Goal: Communication & Community: Answer question/provide support

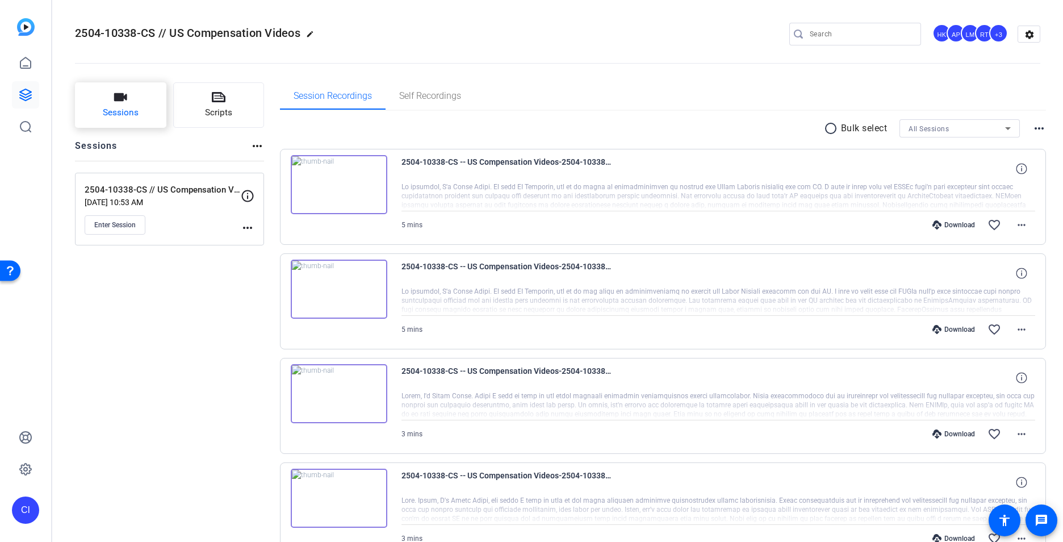
click at [111, 108] on span "Sessions" at bounding box center [121, 112] width 36 height 13
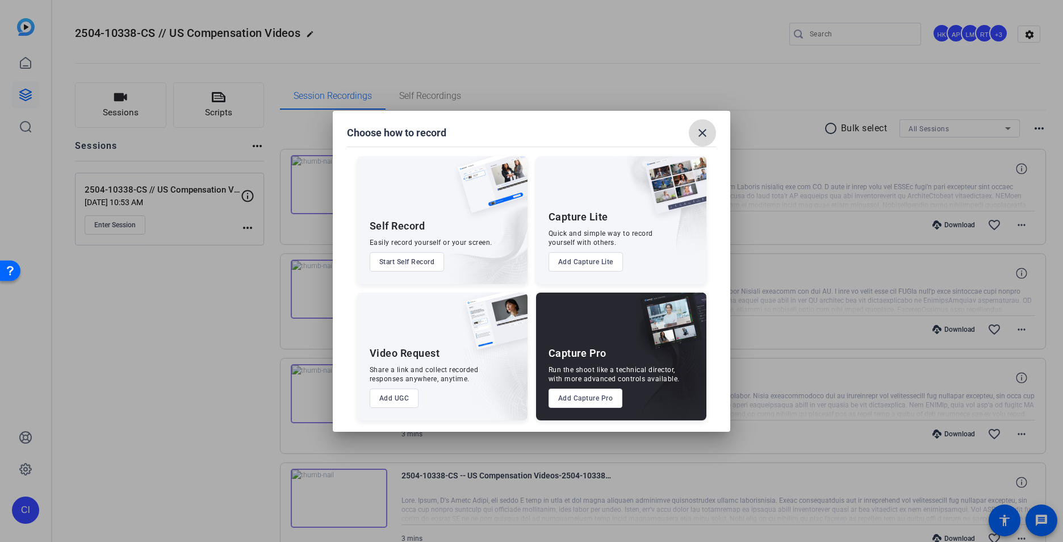
click at [700, 138] on mat-icon "close" at bounding box center [702, 133] width 14 height 14
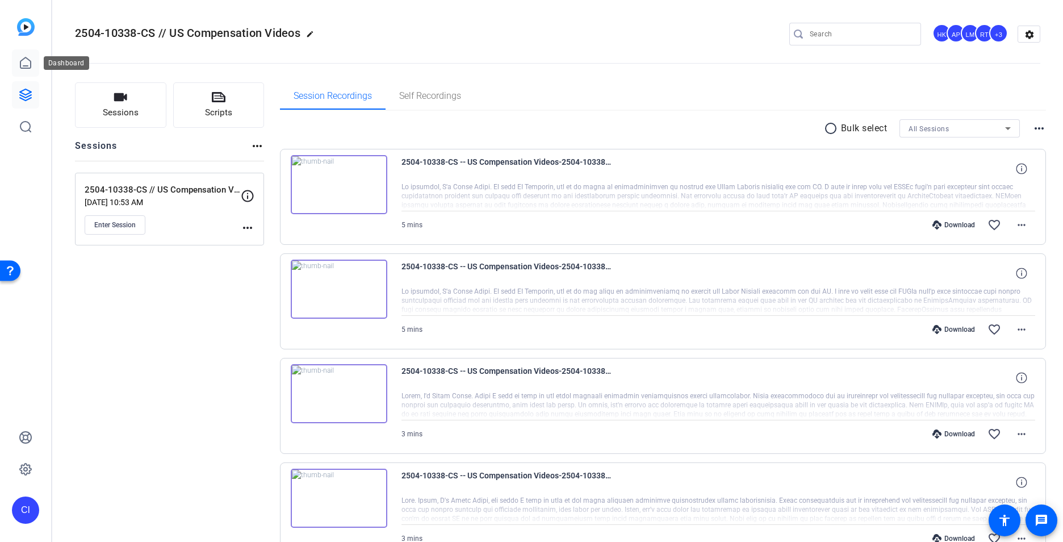
click at [24, 71] on link at bounding box center [25, 62] width 27 height 27
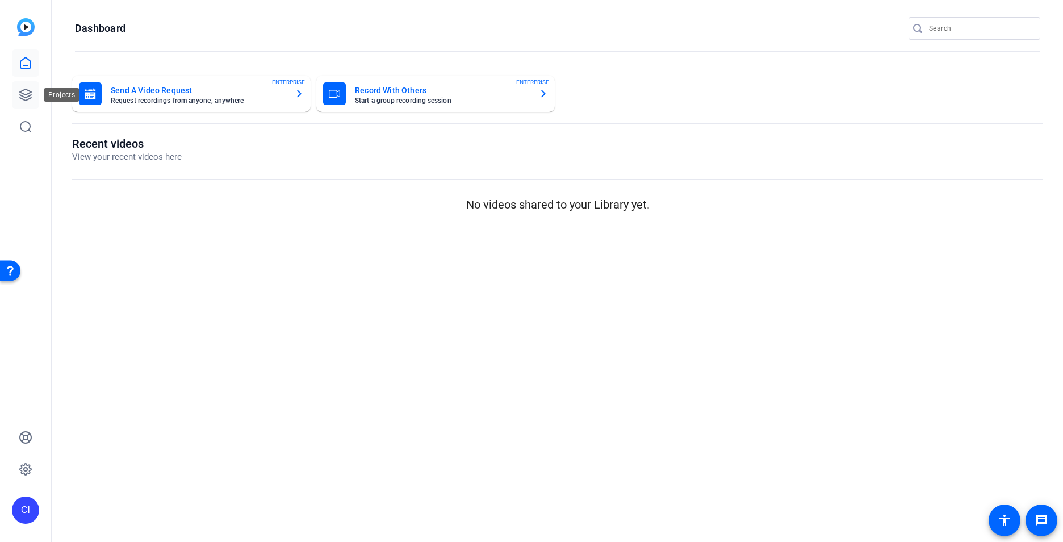
click at [19, 83] on link at bounding box center [25, 94] width 27 height 27
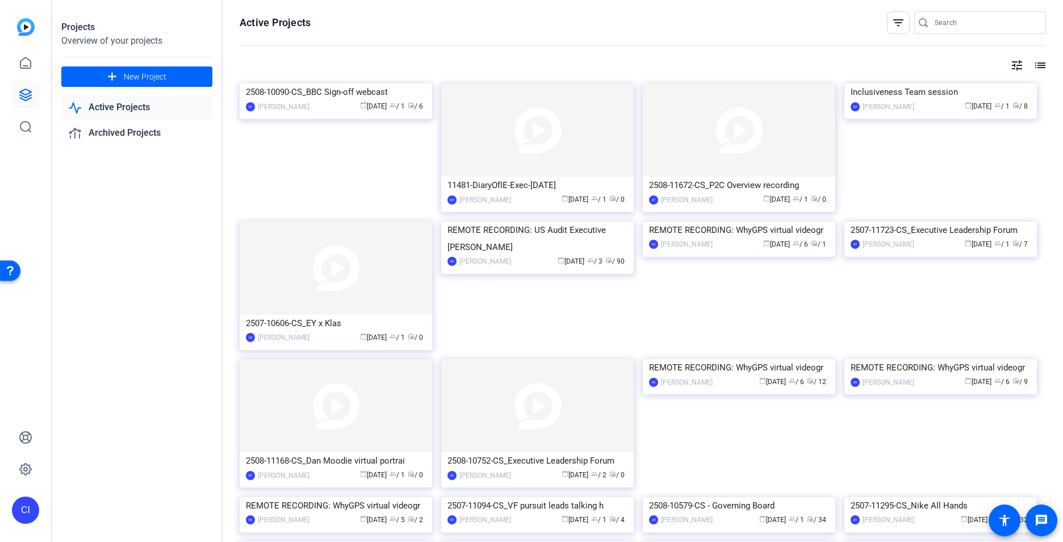
click at [129, 106] on link "Active Projects" at bounding box center [136, 107] width 151 height 23
click at [349, 83] on img at bounding box center [336, 83] width 192 height 0
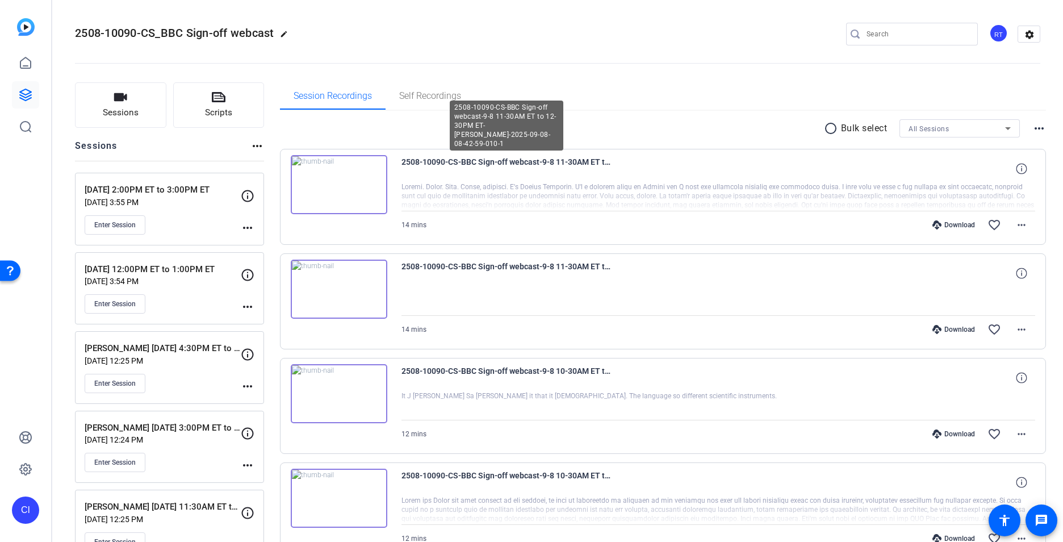
click at [495, 162] on span "2508-10090-CS-BBC Sign-off webcast-9-8 11-30AM ET to 12-30PM ET-Robert Crockett…" at bounding box center [506, 168] width 210 height 27
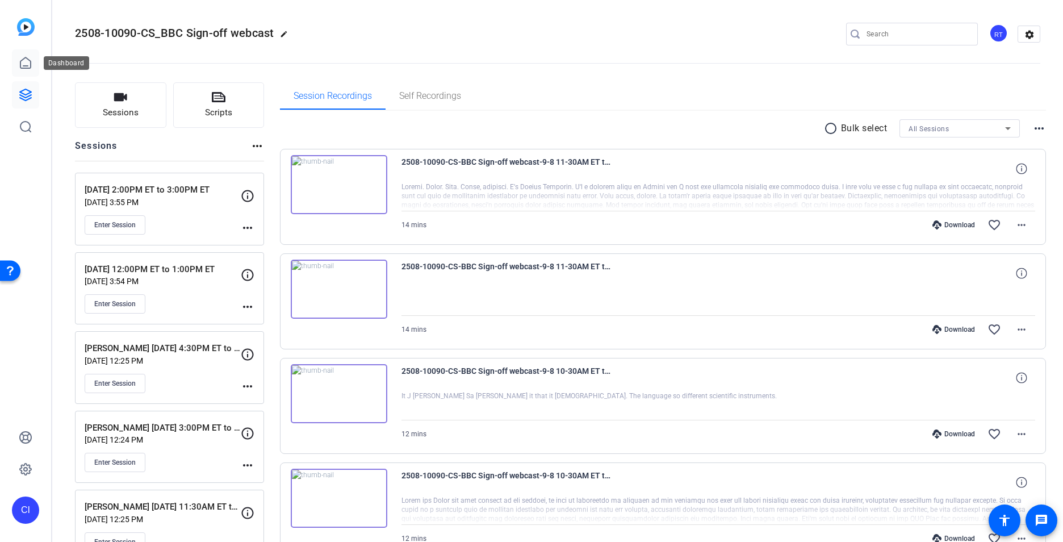
click at [23, 67] on icon at bounding box center [26, 63] width 14 height 14
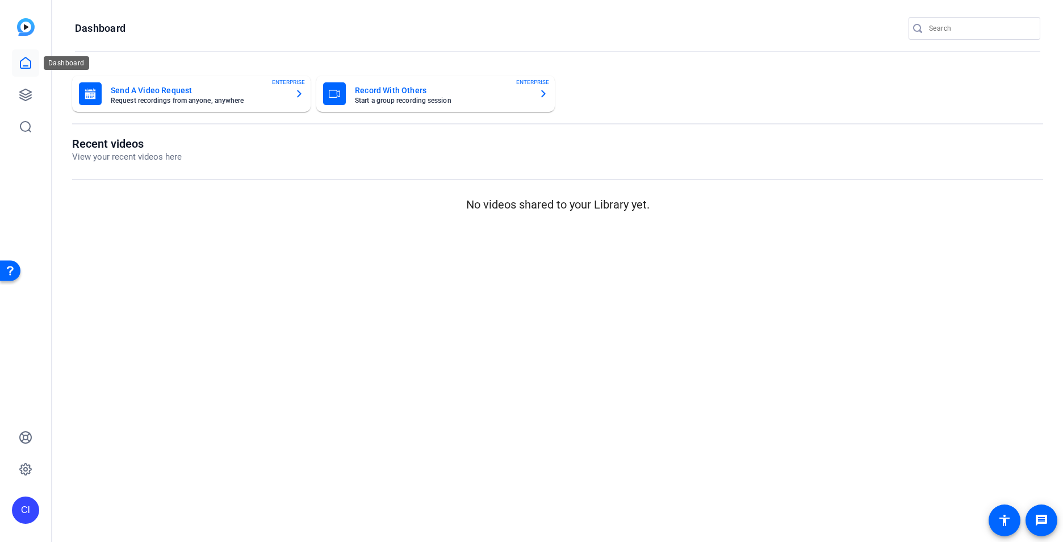
click at [22, 68] on icon at bounding box center [25, 62] width 10 height 11
click at [24, 86] on link at bounding box center [25, 94] width 27 height 27
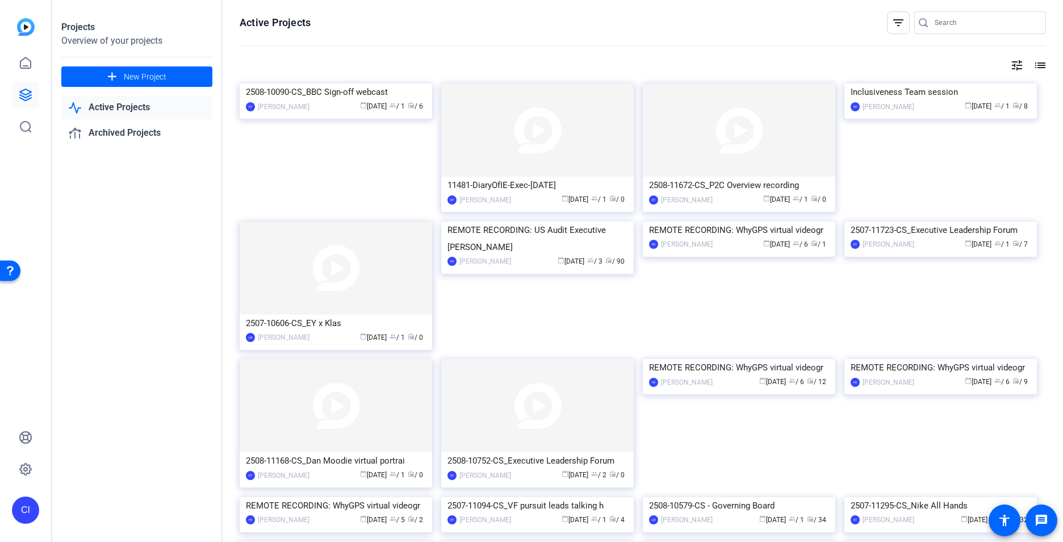
click at [138, 111] on link "Active Projects" at bounding box center [136, 107] width 151 height 23
click at [333, 100] on div "2508-10090-CS_BBC Sign-off webcast" at bounding box center [336, 91] width 180 height 17
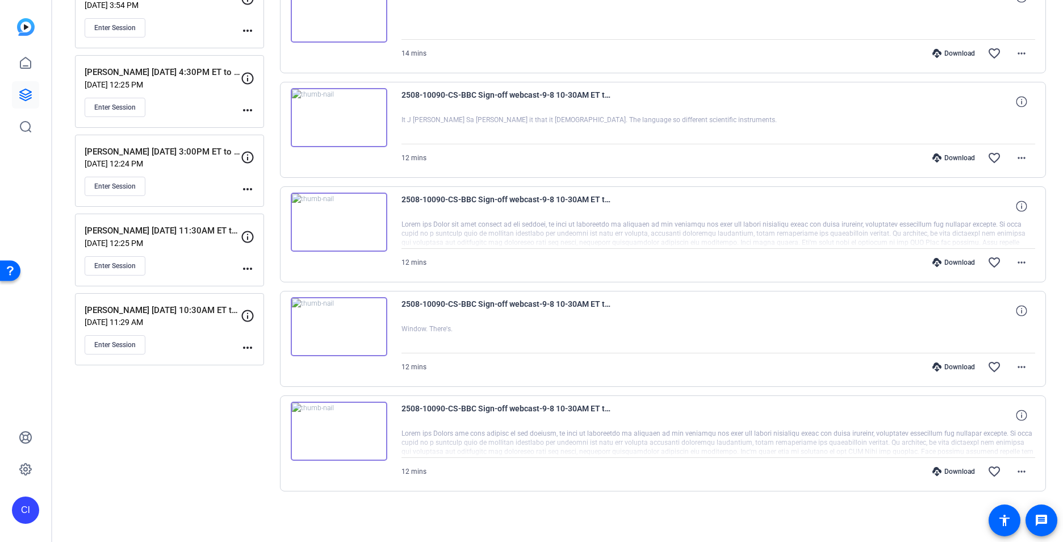
scroll to position [219, 0]
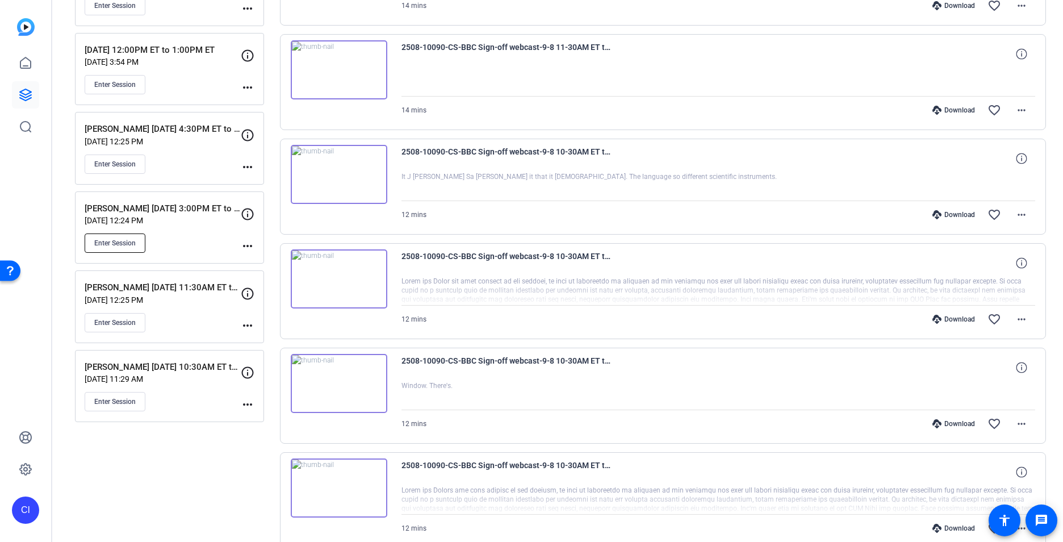
click at [114, 245] on span "Enter Session" at bounding box center [114, 242] width 41 height 9
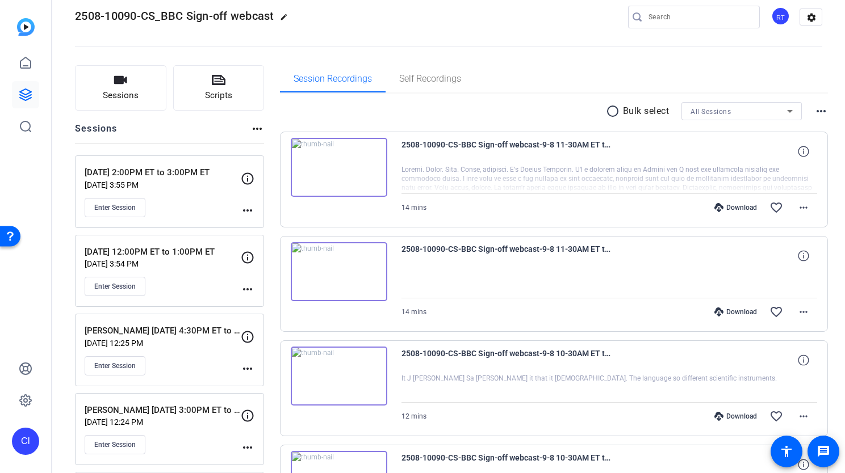
scroll to position [0, 0]
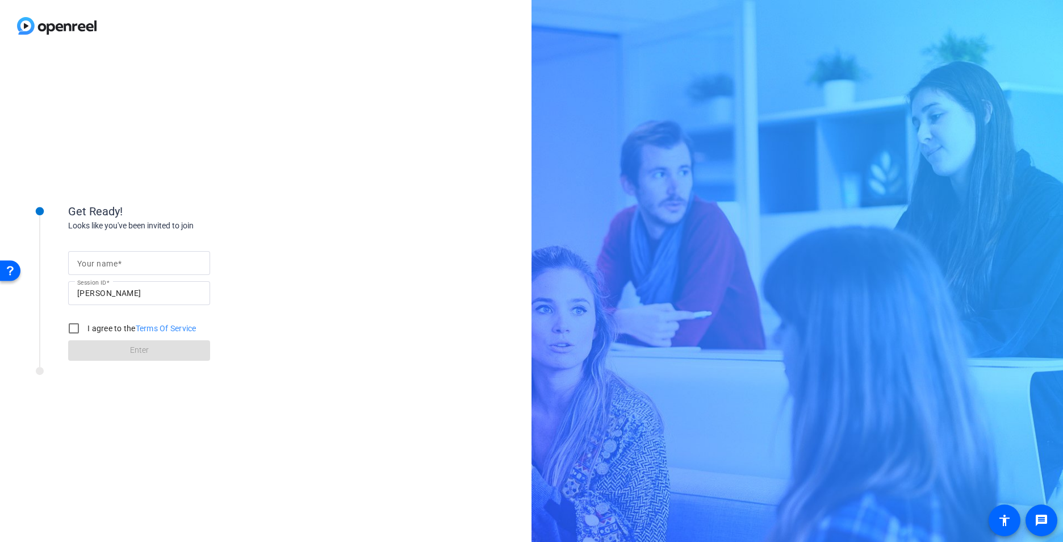
click at [119, 263] on span at bounding box center [120, 263] width 4 height 9
click at [119, 263] on input "Your name" at bounding box center [139, 263] width 124 height 14
type input "c"
drag, startPoint x: 315, startPoint y: 156, endPoint x: 463, endPoint y: 80, distance: 165.8
click at [317, 156] on div "Get Ready! Looks like you've been invited to join Your name c Session ID WagY I…" at bounding box center [265, 297] width 531 height 490
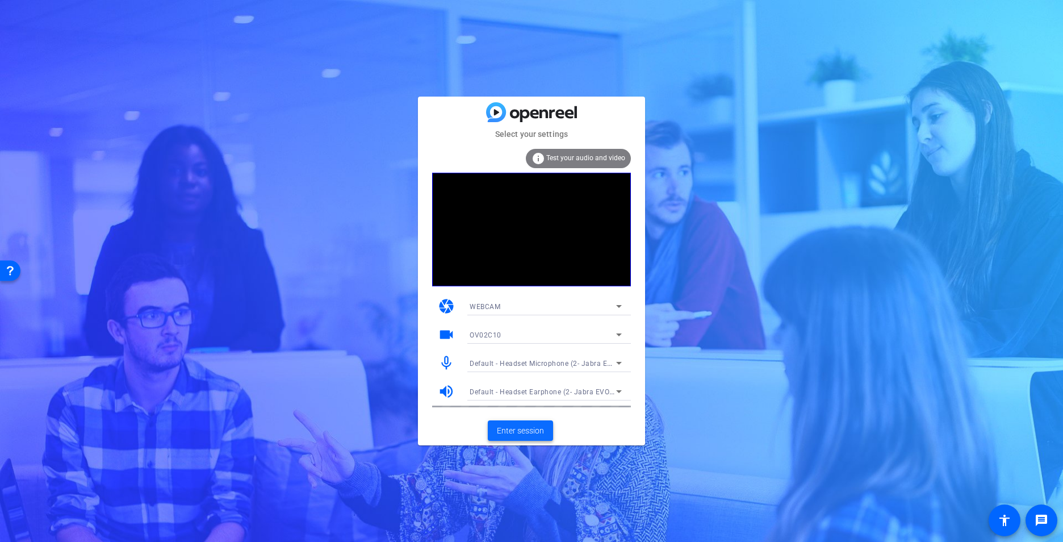
click at [521, 428] on span "Enter session" at bounding box center [520, 431] width 47 height 12
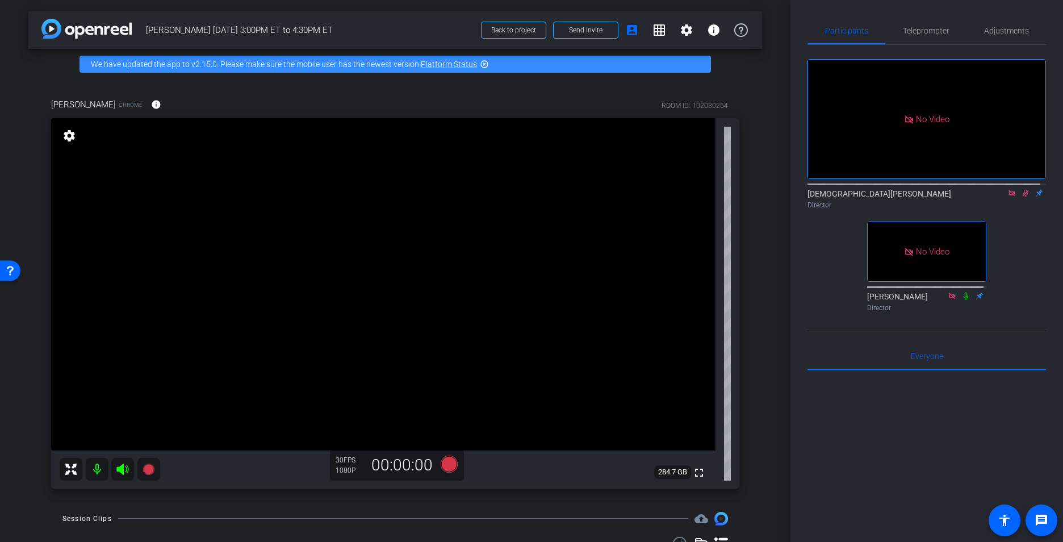
click at [1021, 197] on icon at bounding box center [1025, 193] width 9 height 8
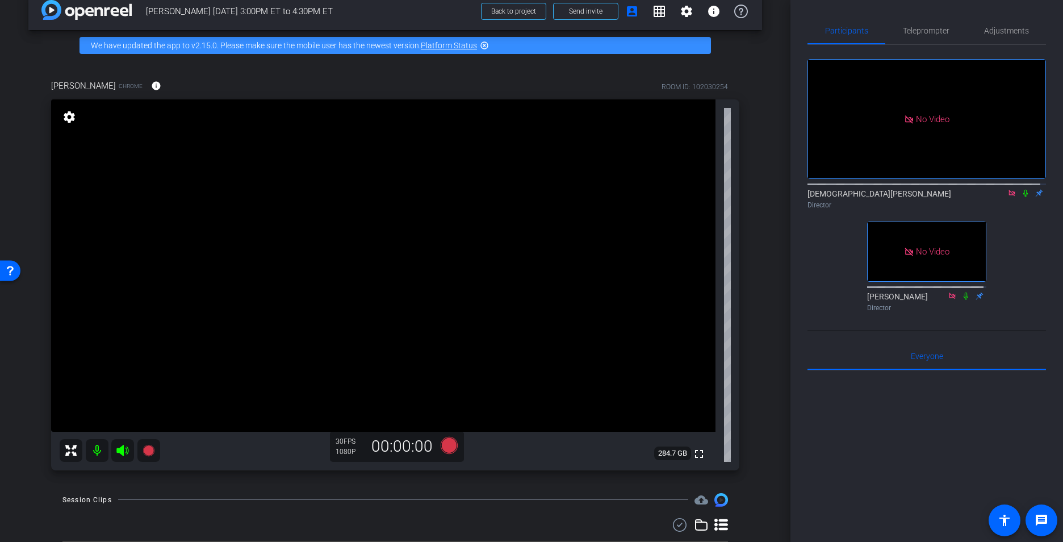
scroll to position [49, 0]
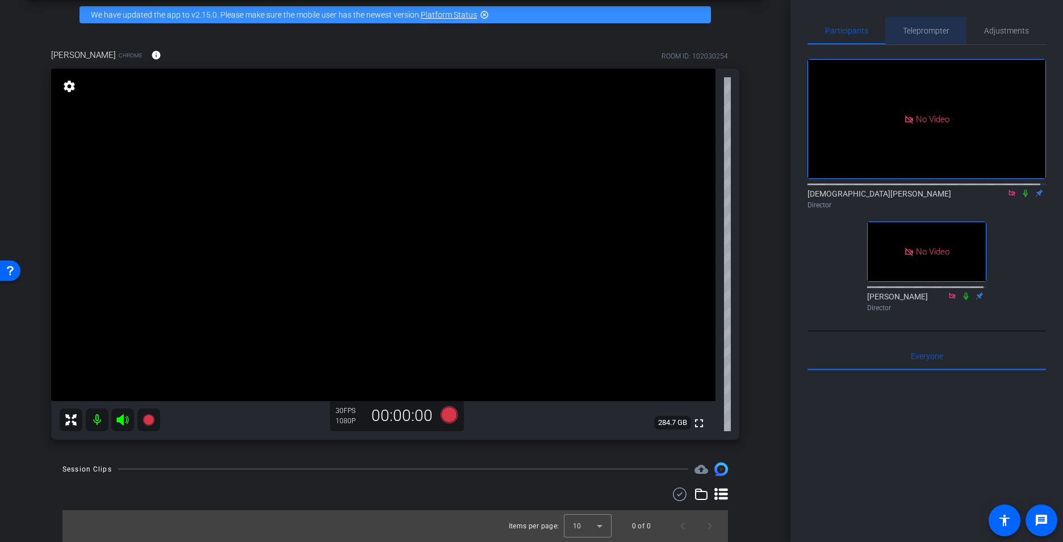
click at [907, 25] on span "Teleprompter" at bounding box center [926, 30] width 47 height 27
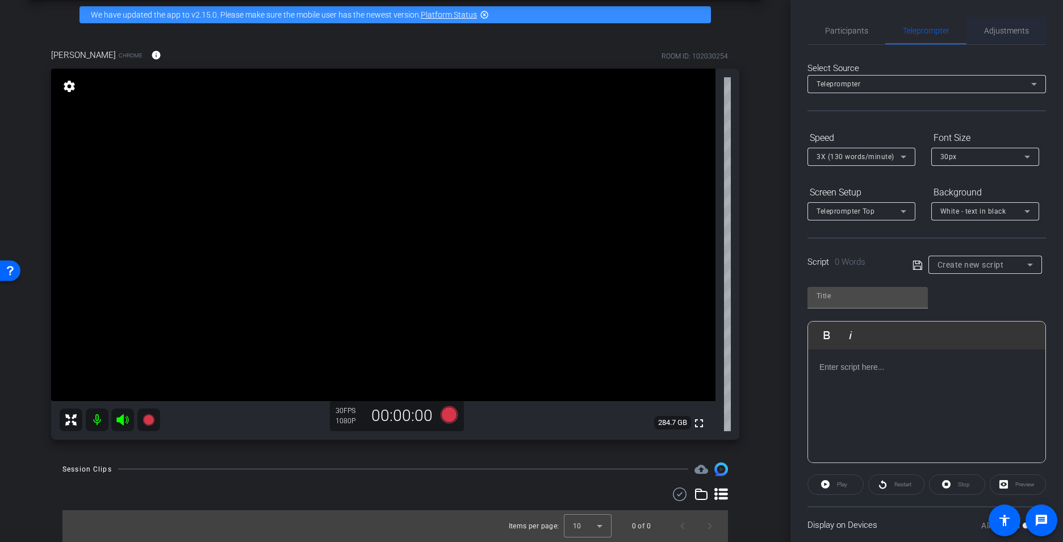
click at [1009, 20] on span "Adjustments" at bounding box center [1006, 30] width 45 height 27
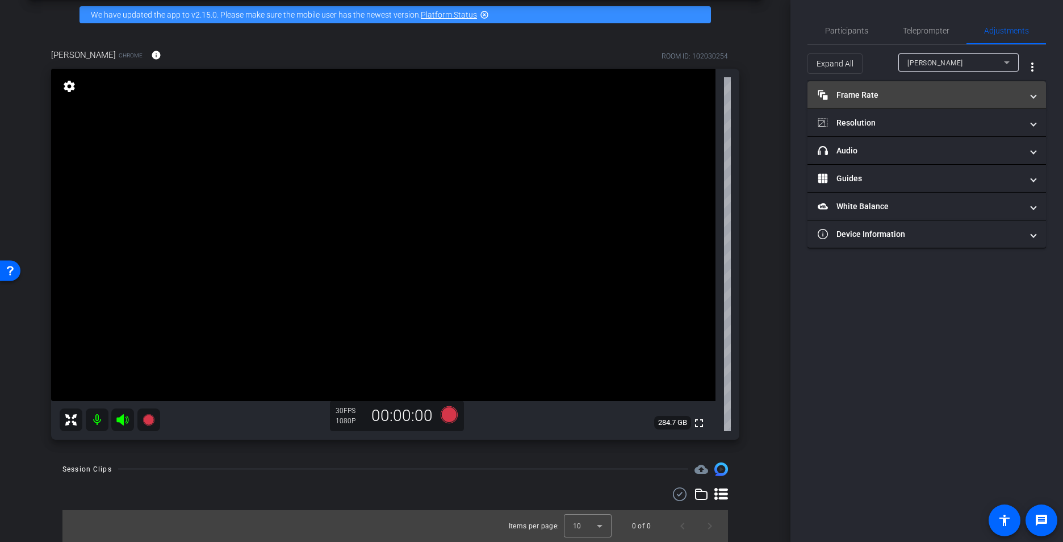
click at [1027, 92] on span "Frame Rate Frame Rate" at bounding box center [923, 95] width 213 height 12
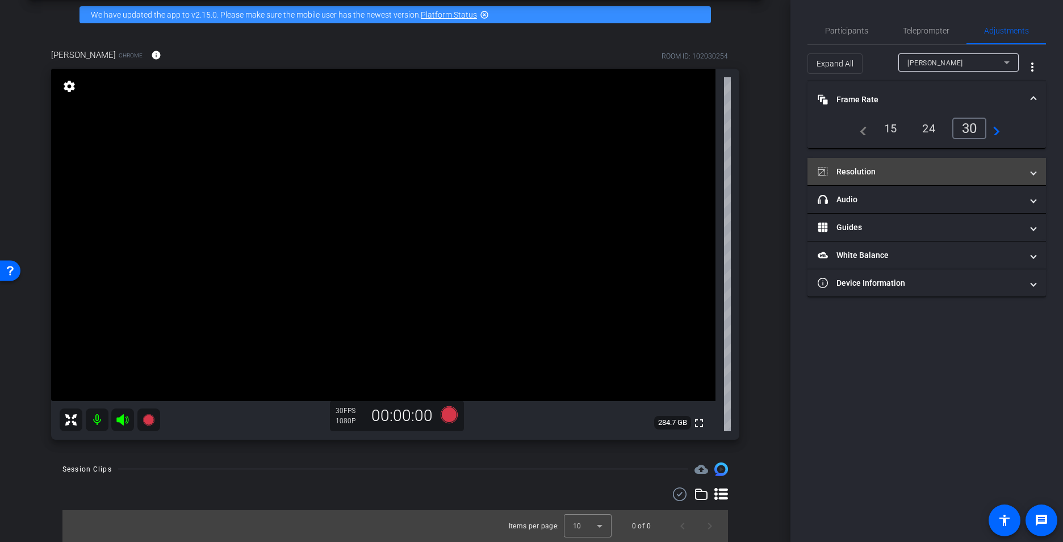
click at [1037, 168] on mat-expansion-panel-header "Resolution" at bounding box center [926, 171] width 238 height 27
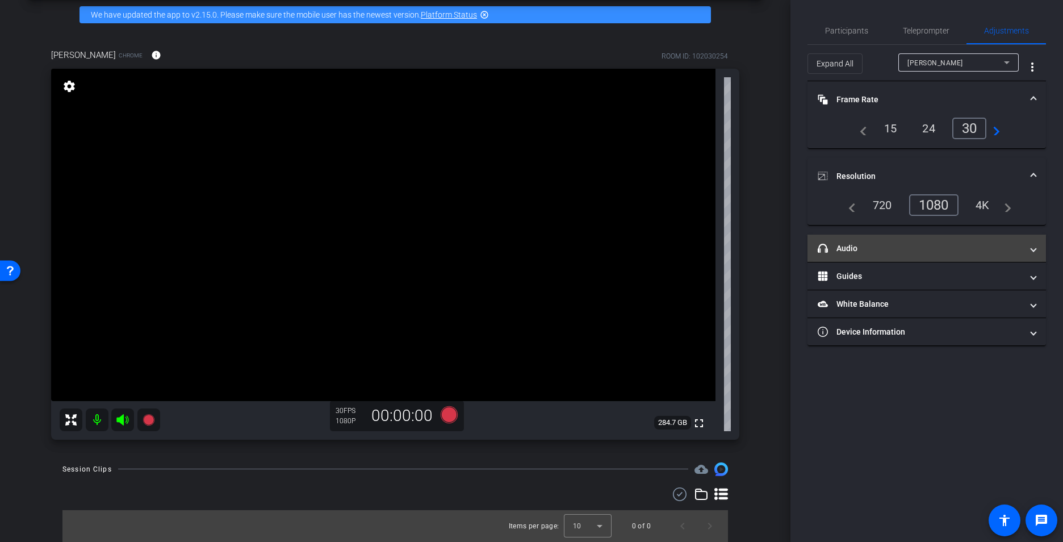
click at [1030, 240] on mat-expansion-panel-header "headphone icon Audio" at bounding box center [926, 247] width 238 height 27
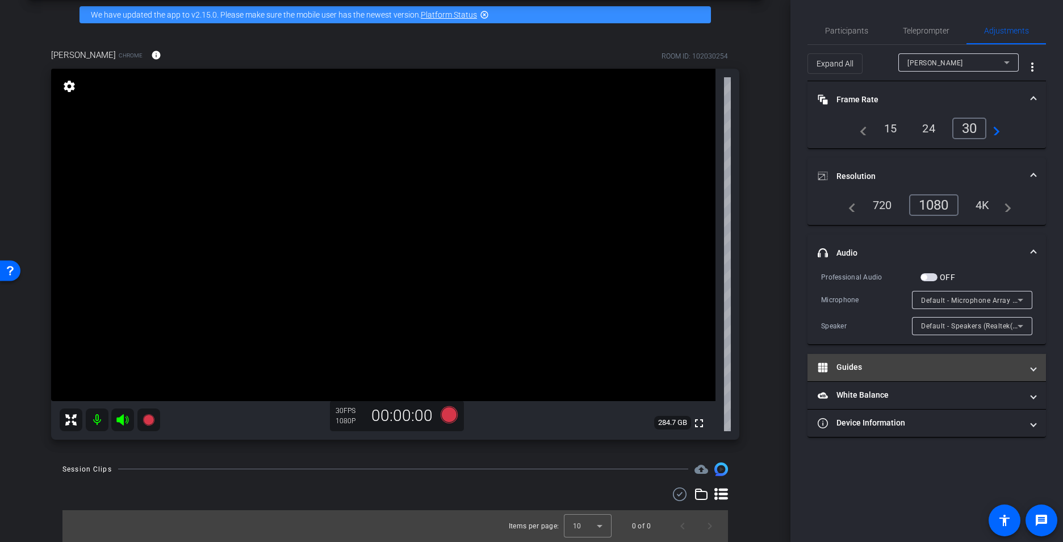
click at [1030, 372] on span "Guides" at bounding box center [923, 367] width 213 height 12
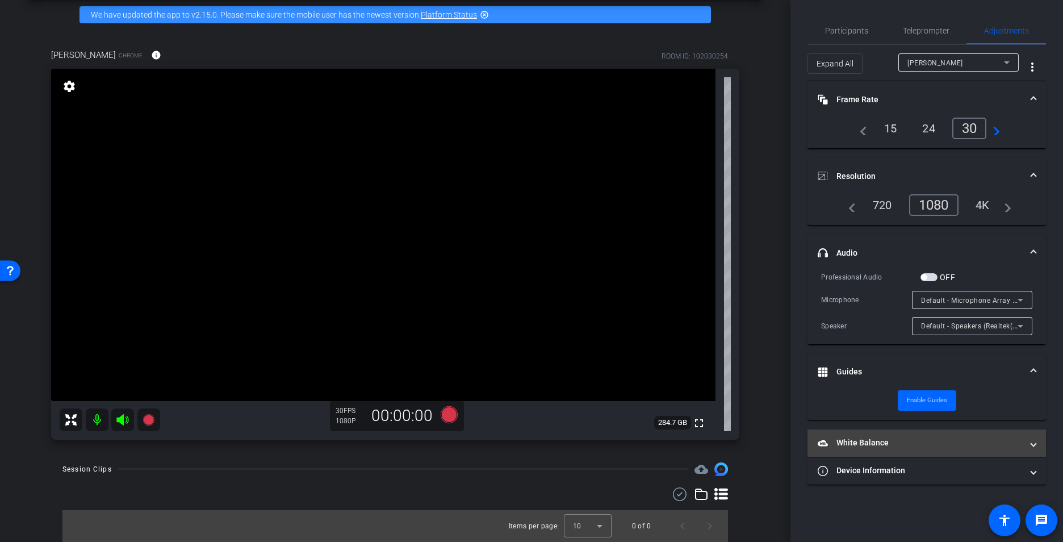
click at [1033, 448] on span at bounding box center [1033, 443] width 5 height 12
click at [1031, 447] on mat-expansion-panel-header "White Balance White Balance" at bounding box center [926, 447] width 238 height 36
click at [1025, 370] on span "Guides" at bounding box center [923, 372] width 213 height 12
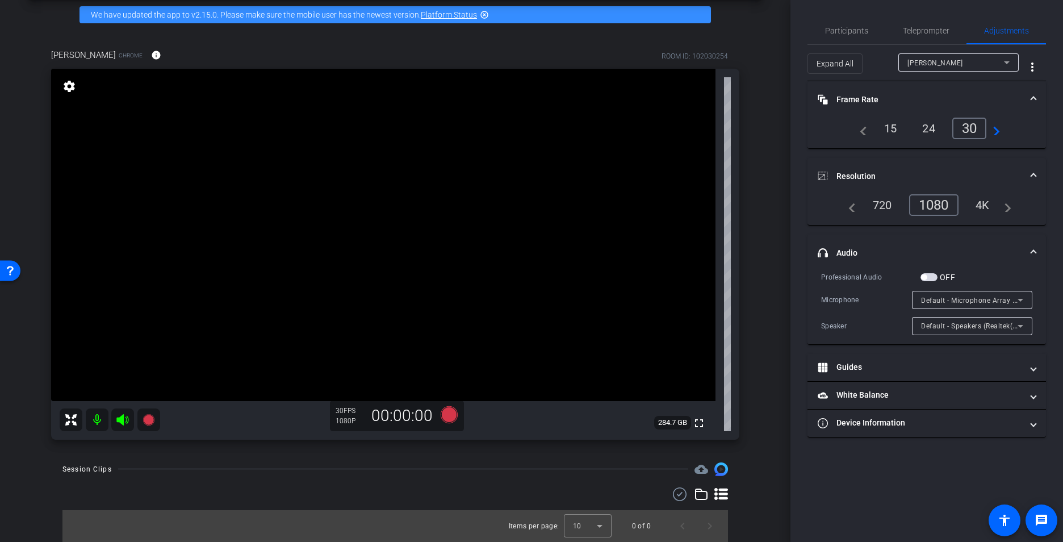
click at [1033, 244] on mat-expansion-panel-header "headphone icon Audio" at bounding box center [926, 252] width 238 height 36
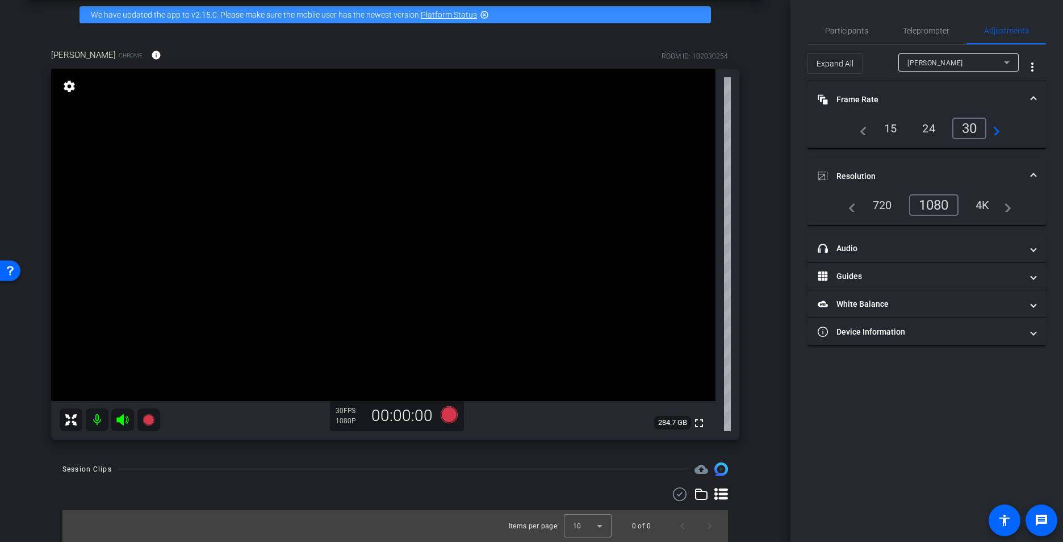
click at [487, 14] on mat-icon "highlight_off" at bounding box center [484, 14] width 9 height 9
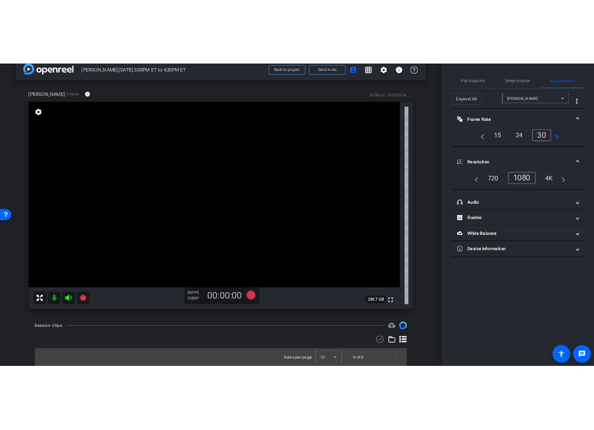
scroll to position [19, 0]
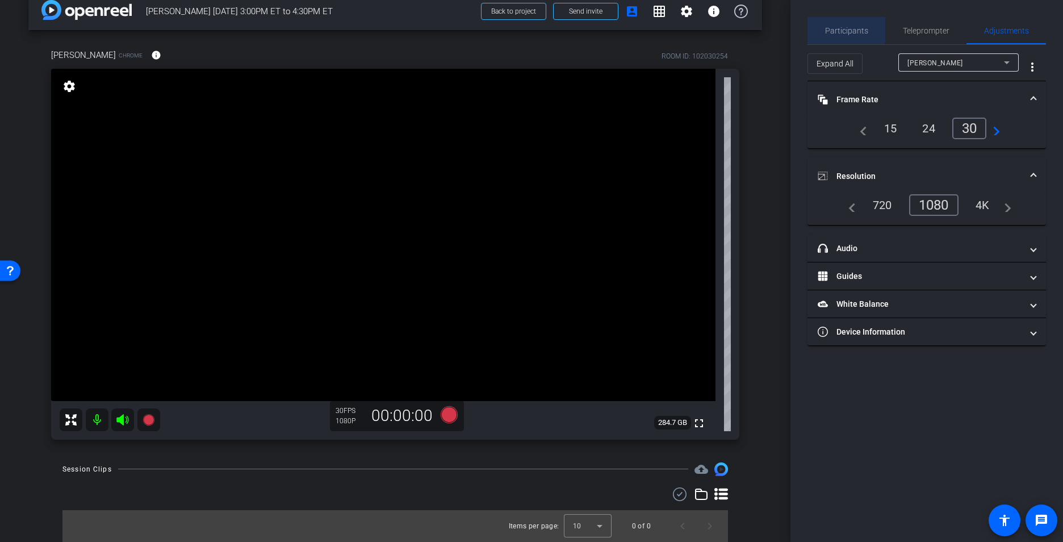
click at [839, 29] on span "Participants" at bounding box center [846, 31] width 43 height 8
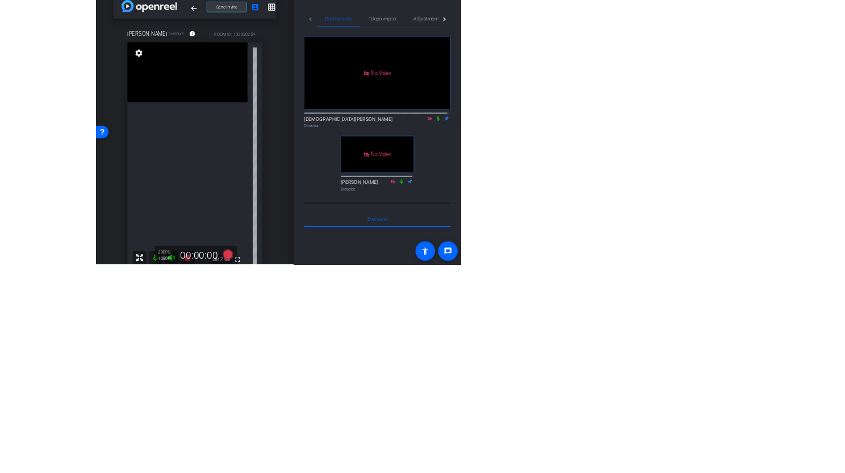
scroll to position [0, 0]
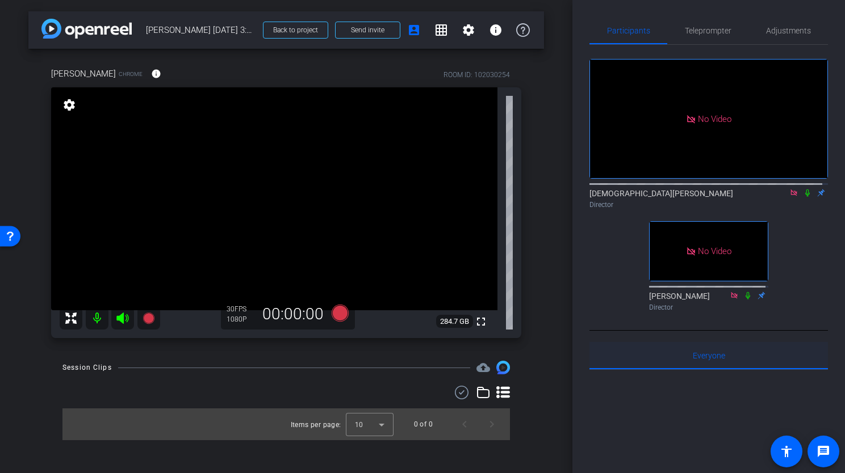
click at [716, 352] on span "Everyone 0" at bounding box center [709, 356] width 32 height 8
click at [464, 22] on span at bounding box center [468, 29] width 27 height 27
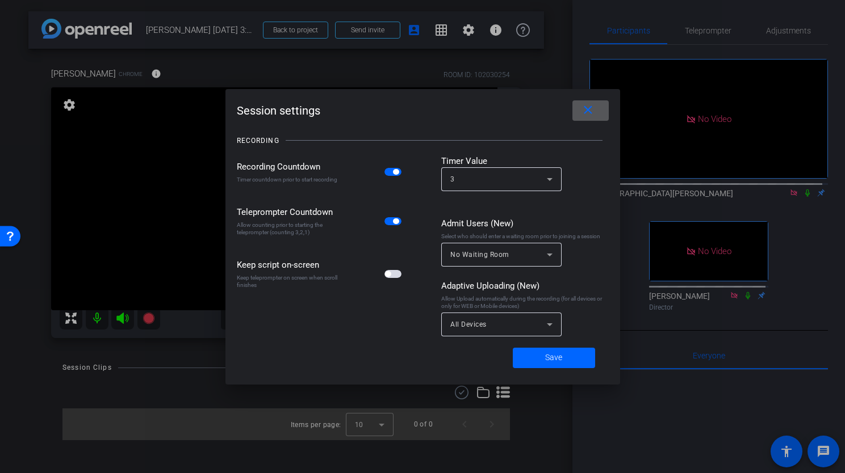
click at [593, 113] on mat-icon "close" at bounding box center [588, 110] width 14 height 14
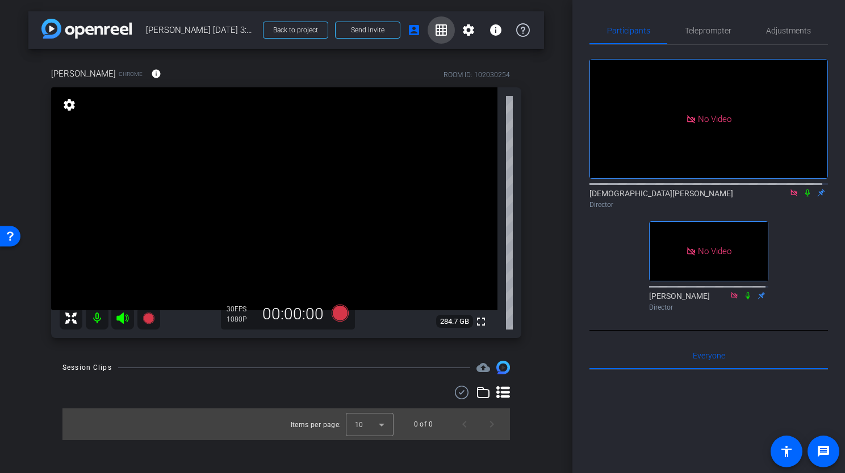
click at [436, 30] on mat-icon "grid_on" at bounding box center [441, 30] width 14 height 14
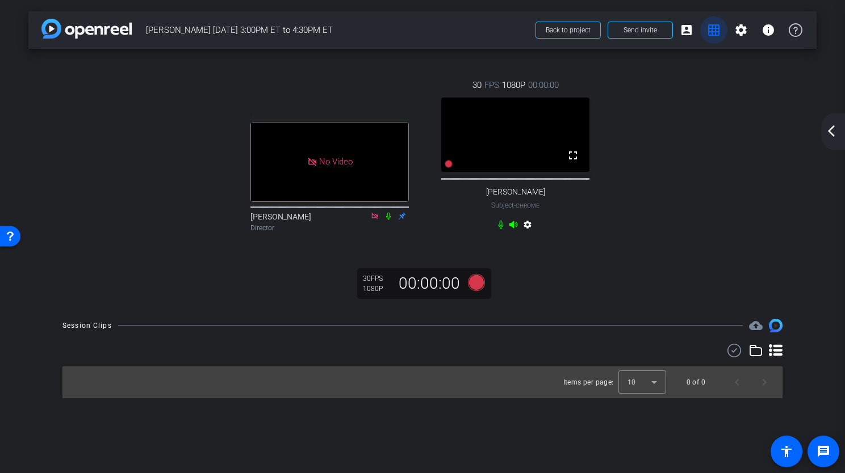
click at [717, 30] on mat-icon "grid_on" at bounding box center [714, 30] width 14 height 14
click at [689, 31] on mat-icon "account_box" at bounding box center [687, 30] width 14 height 14
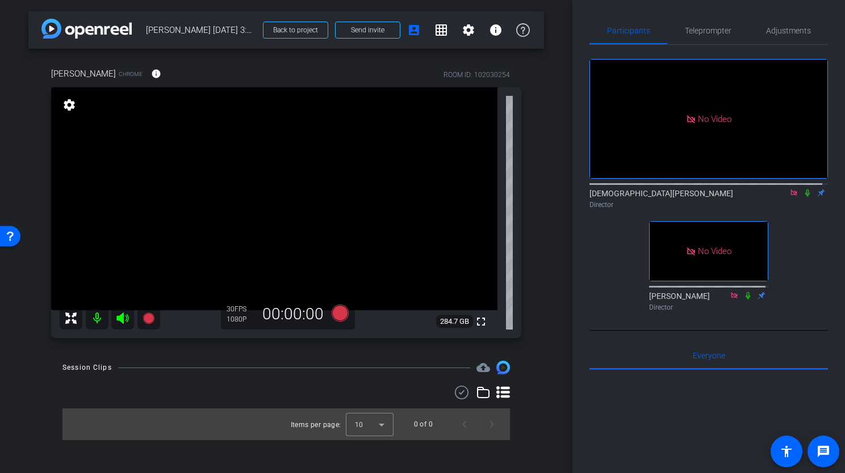
click at [73, 107] on mat-icon "settings" at bounding box center [69, 105] width 16 height 14
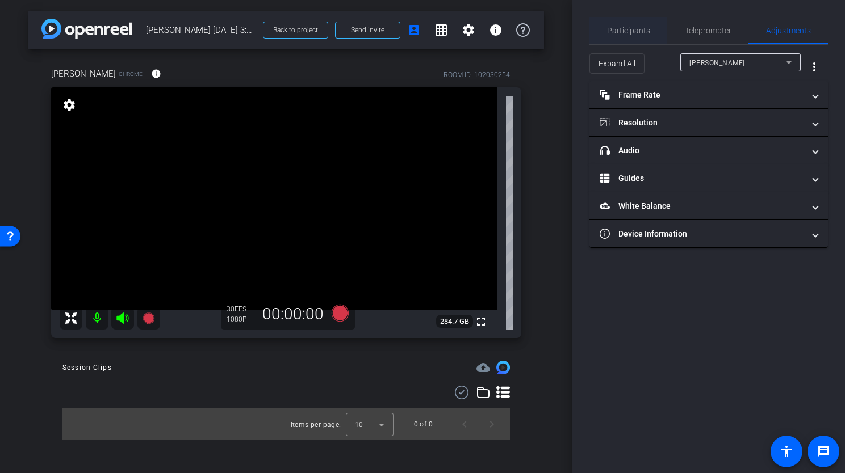
click at [649, 26] on div "Participants" at bounding box center [628, 30] width 78 height 27
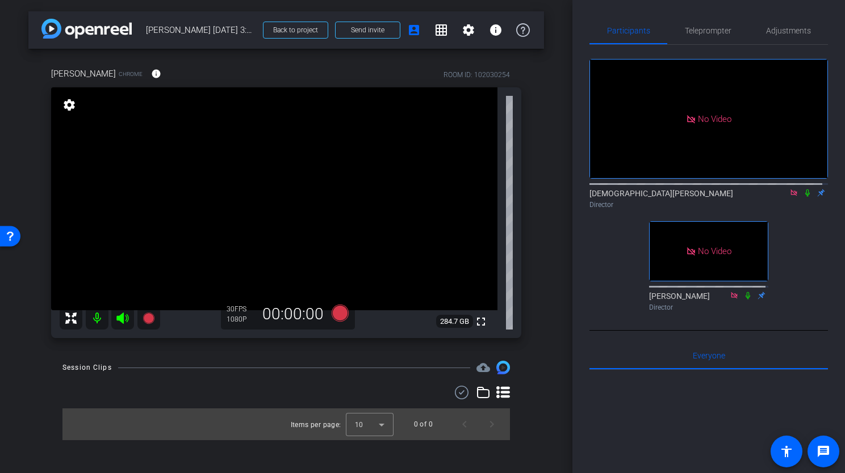
click at [589, 204] on div "No Video Christian Ilanos Director No Video Rob Thomas Director" at bounding box center [708, 180] width 238 height 271
click at [800, 24] on span "Adjustments" at bounding box center [788, 30] width 45 height 27
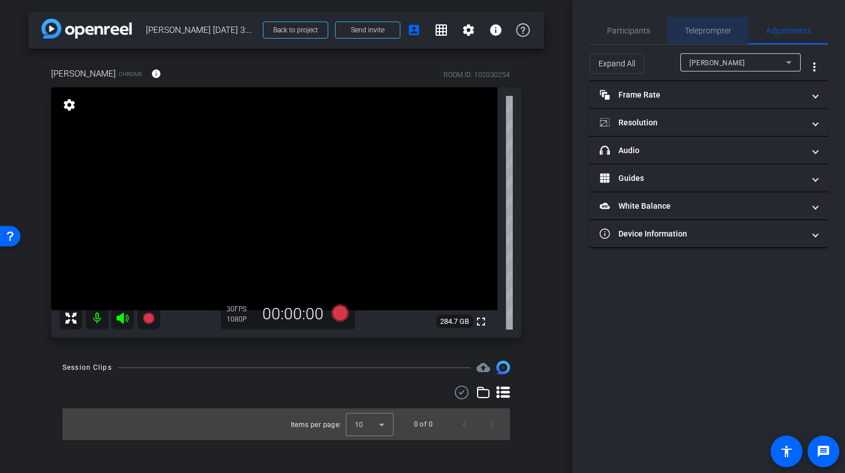
click at [706, 30] on span "Teleprompter" at bounding box center [708, 31] width 47 height 8
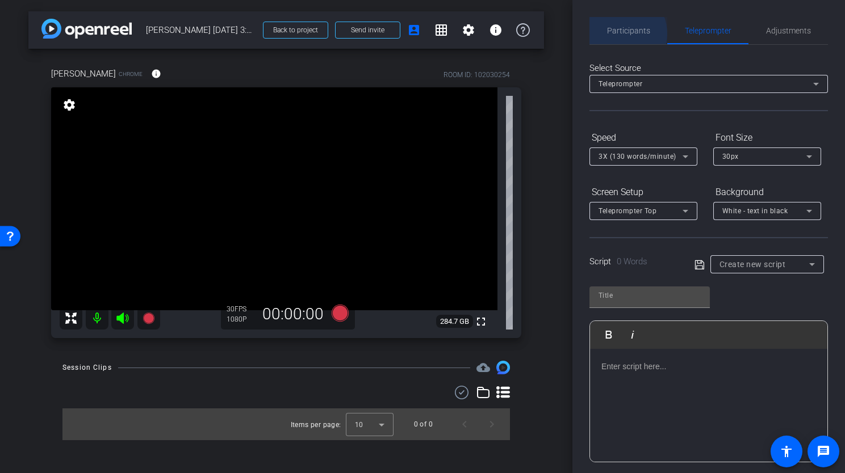
click at [619, 33] on span "Participants" at bounding box center [628, 31] width 43 height 8
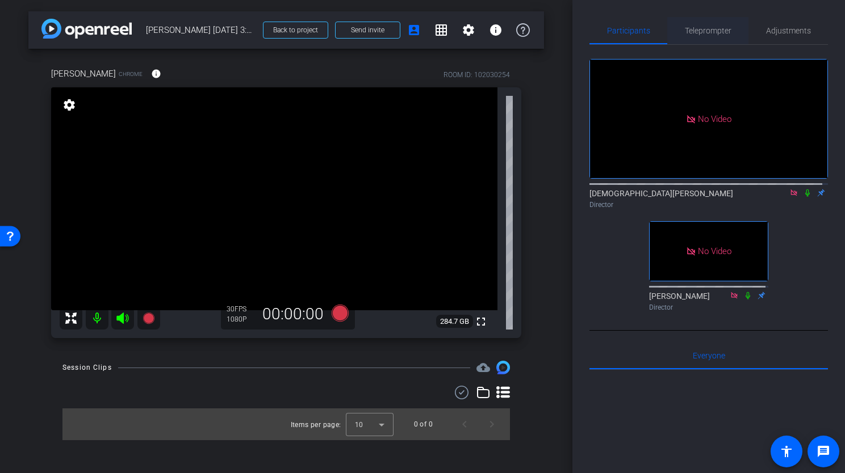
click at [731, 37] on div "Teleprompter" at bounding box center [707, 30] width 81 height 27
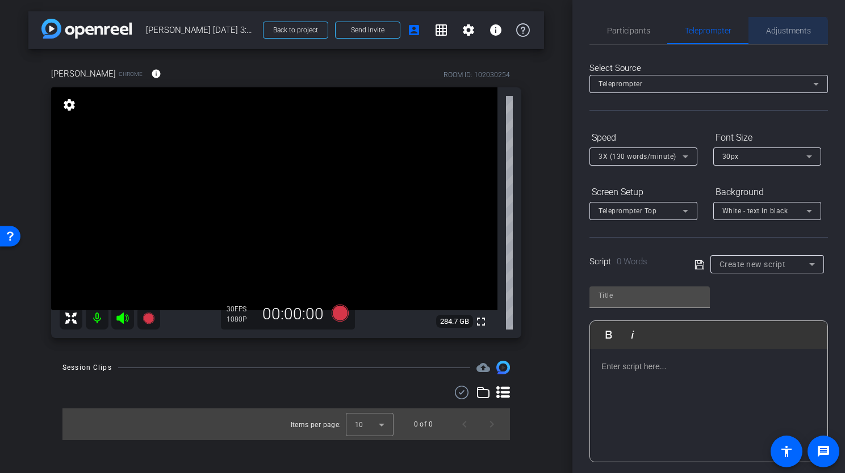
click at [783, 43] on span "Adjustments" at bounding box center [788, 30] width 45 height 27
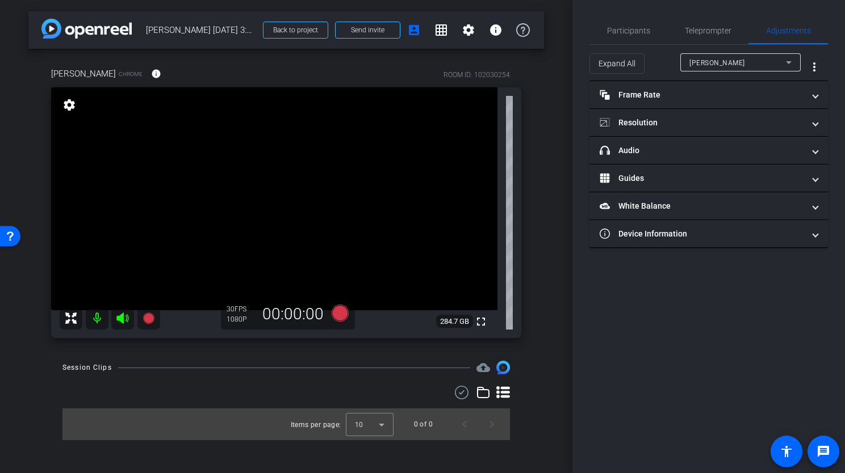
click at [763, 61] on div "Ankush" at bounding box center [737, 63] width 97 height 14
click at [723, 6] on div at bounding box center [422, 236] width 845 height 473
click at [697, 30] on span "Teleprompter" at bounding box center [708, 31] width 47 height 8
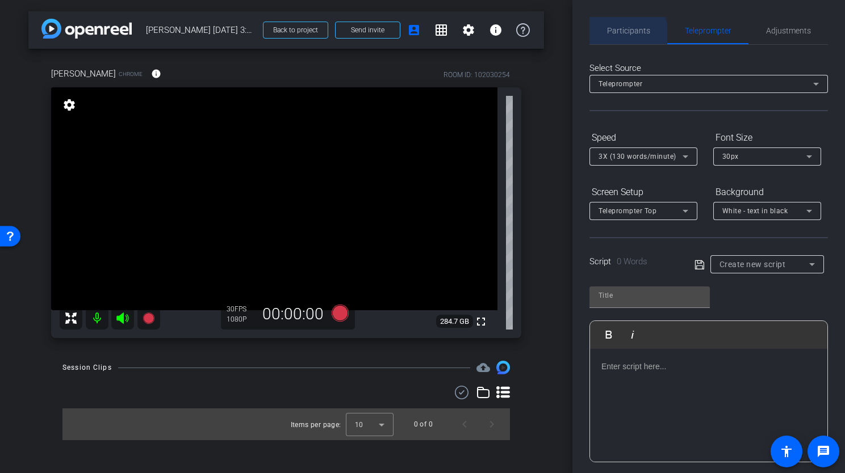
click at [624, 37] on span "Participants" at bounding box center [628, 30] width 43 height 27
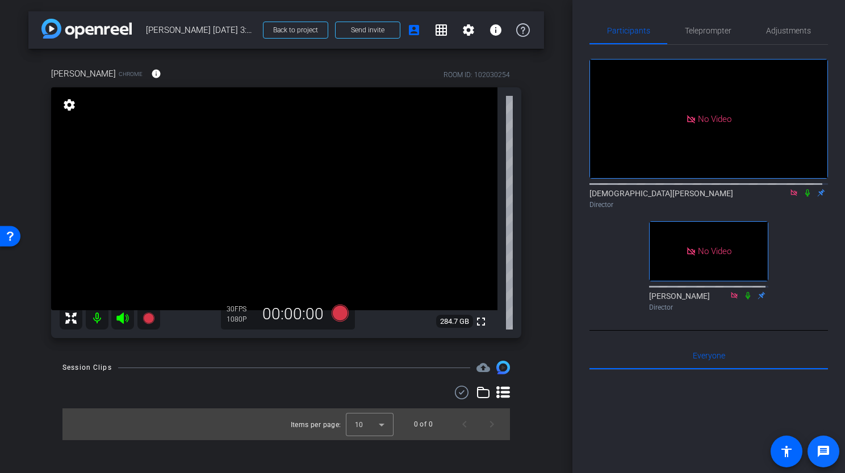
click at [827, 454] on mat-icon "message" at bounding box center [823, 452] width 14 height 14
click at [10, 244] on div "Open Resource Center" at bounding box center [10, 236] width 20 height 20
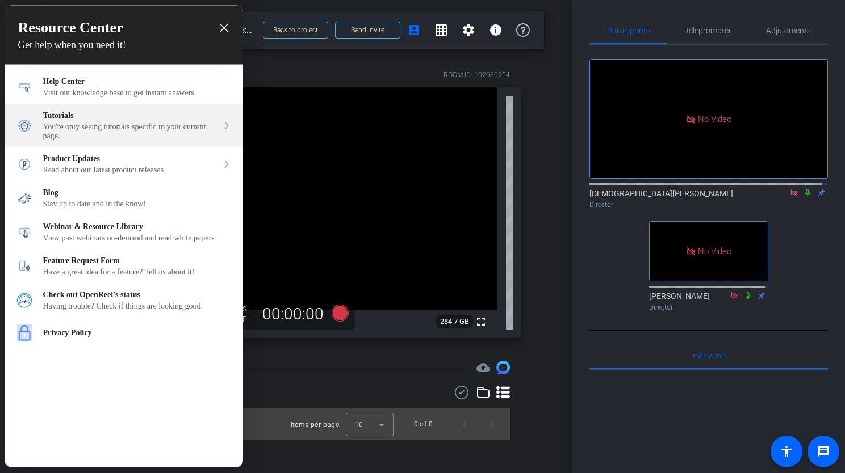
click at [181, 140] on div "You're only seeing tutorials specific to your current page." at bounding box center [130, 132] width 175 height 18
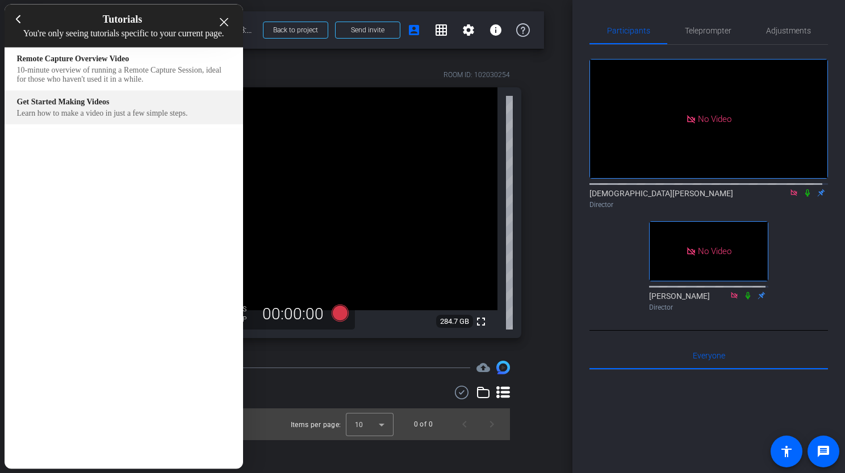
click at [65, 118] on div "Learn how to make a video in just a few simple steps." at bounding box center [123, 113] width 213 height 9
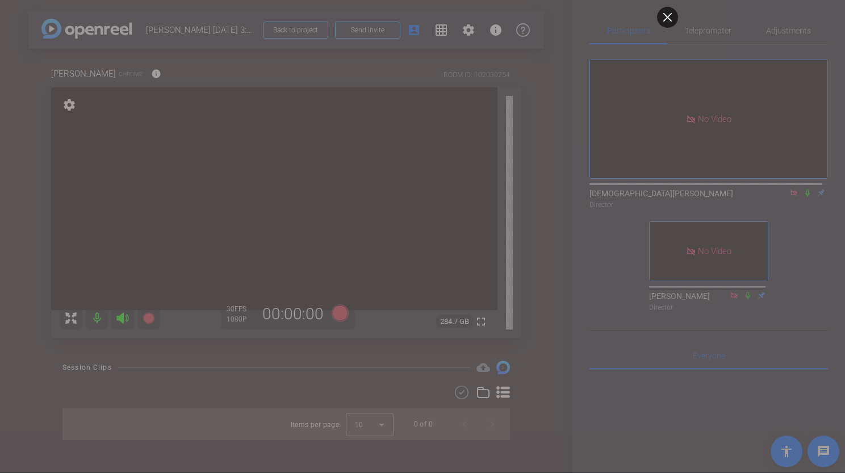
click at [636, 421] on html at bounding box center [422, 236] width 511 height 473
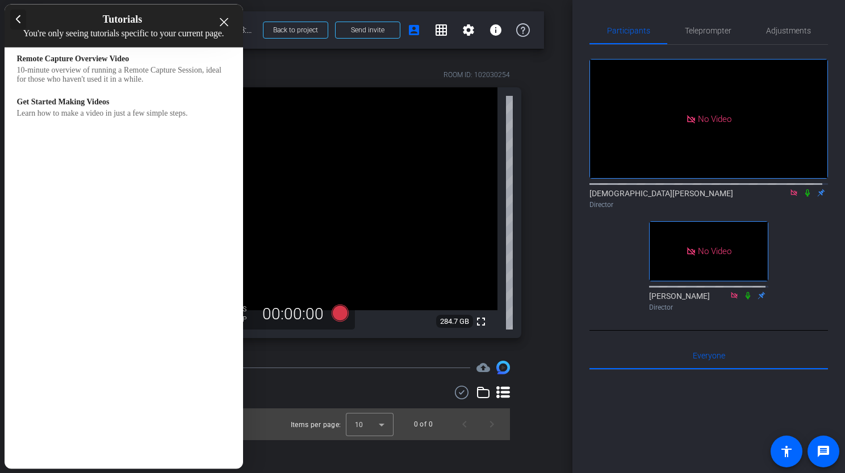
click at [20, 18] on div at bounding box center [18, 20] width 16 height 20
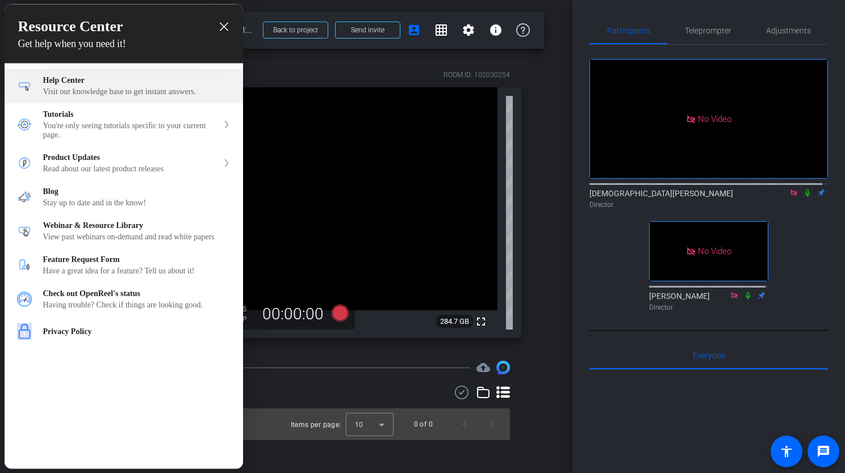
click at [103, 84] on div "Help Center" at bounding box center [136, 80] width 187 height 9
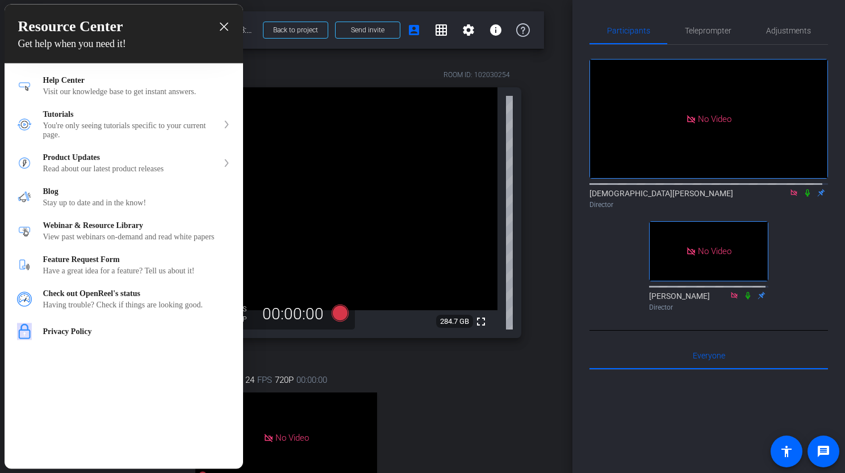
click at [472, 402] on div at bounding box center [422, 236] width 845 height 473
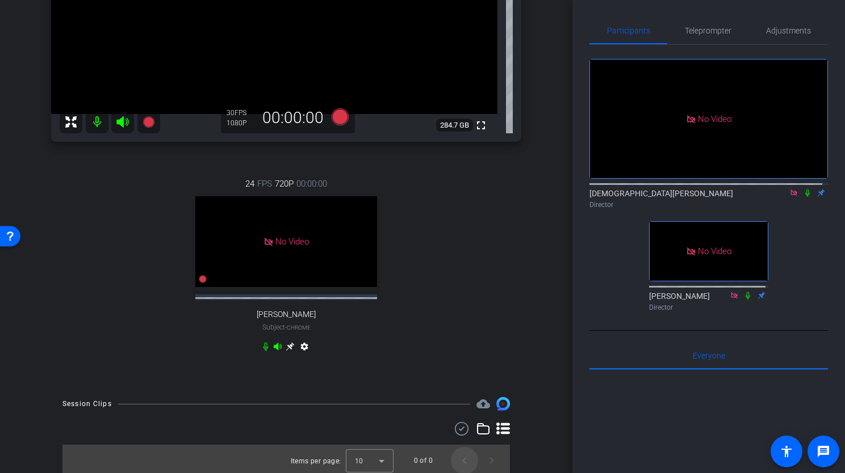
scroll to position [211, 0]
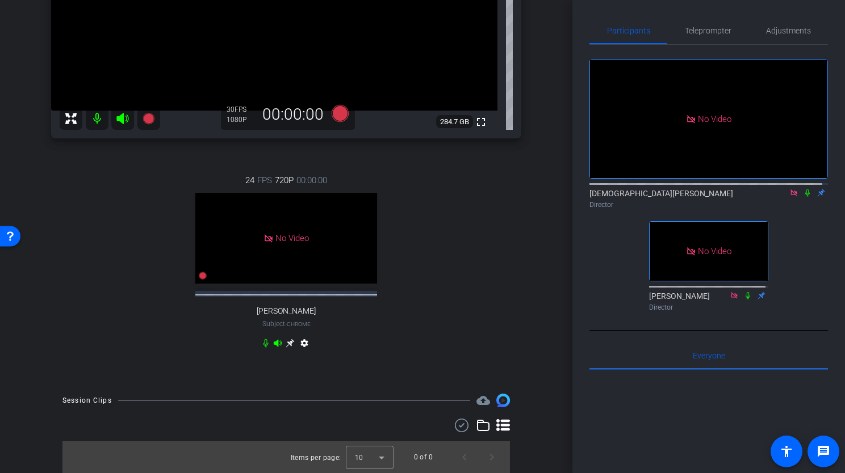
click at [496, 424] on icon at bounding box center [503, 426] width 14 height 14
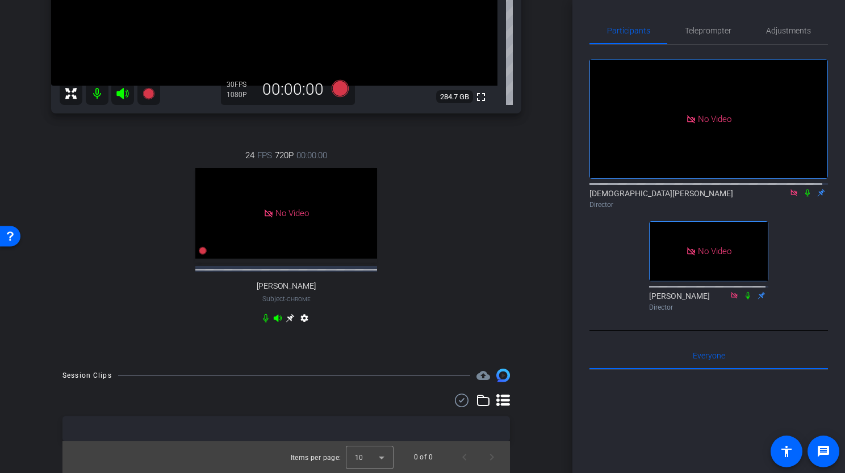
scroll to position [236, 0]
click at [477, 401] on icon at bounding box center [483, 401] width 14 height 14
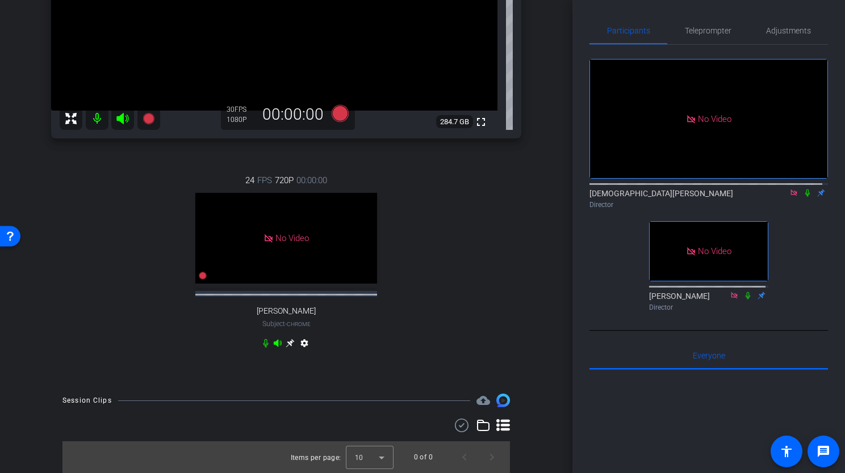
scroll to position [211, 0]
click at [477, 401] on mat-icon "cloud_upload" at bounding box center [483, 401] width 14 height 14
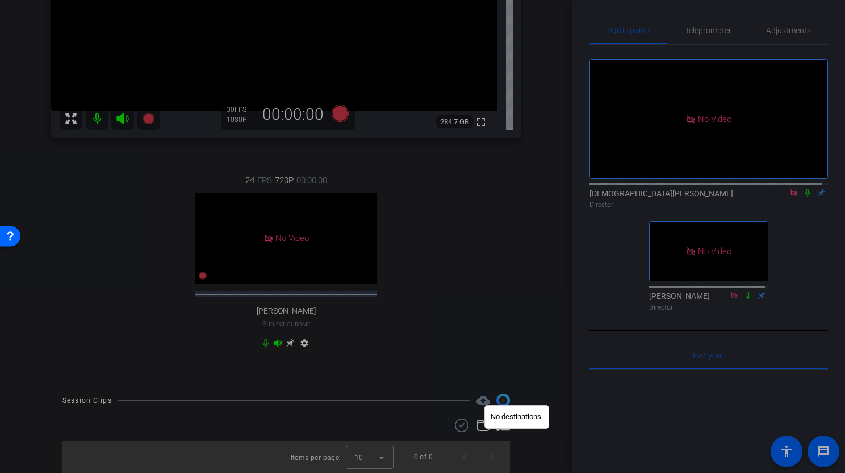
click at [497, 314] on div at bounding box center [422, 236] width 845 height 473
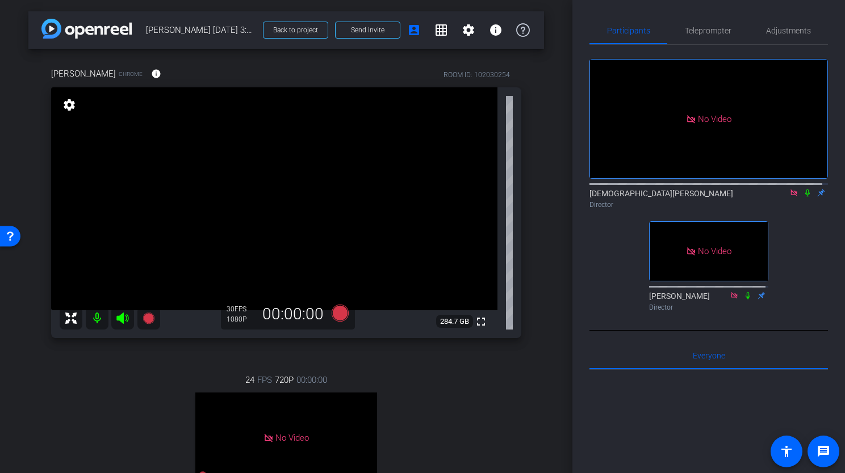
scroll to position [0, 0]
click at [717, 28] on span "Teleprompter" at bounding box center [708, 31] width 47 height 8
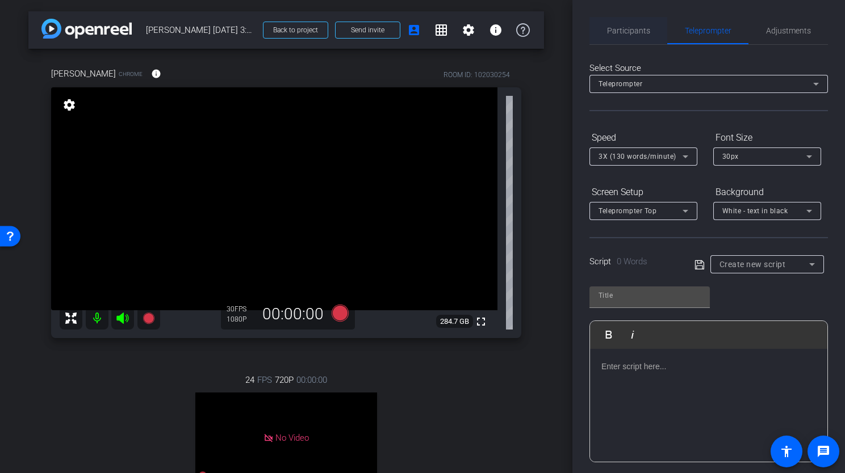
click at [634, 32] on span "Participants" at bounding box center [628, 31] width 43 height 8
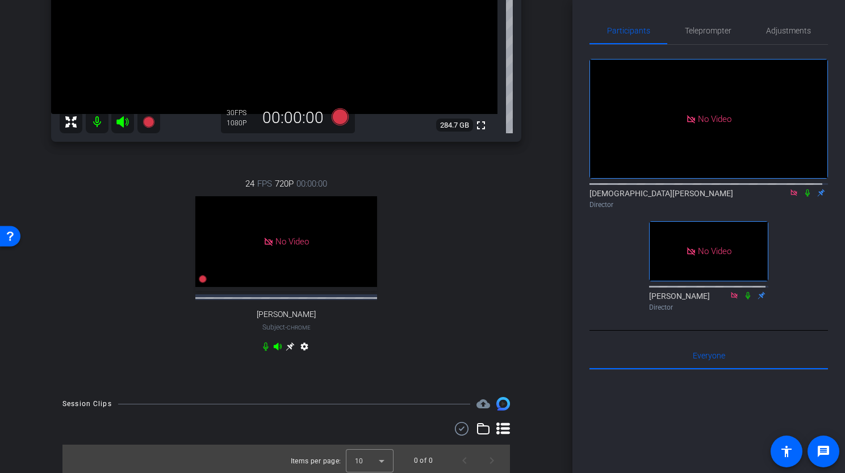
scroll to position [211, 0]
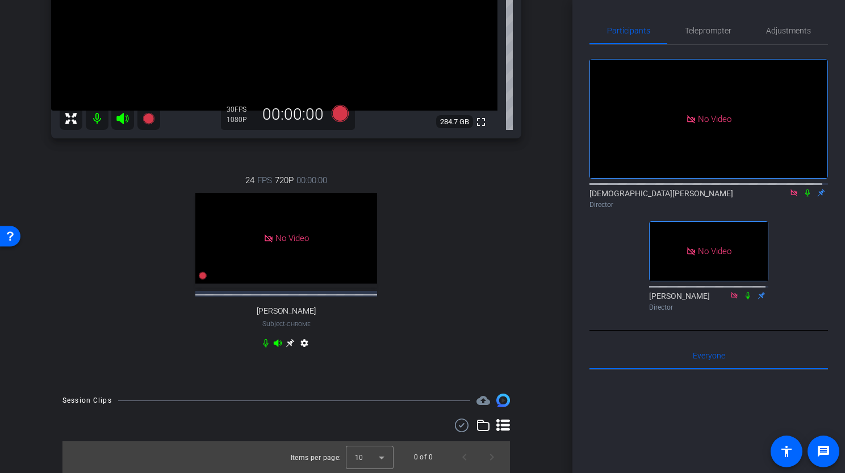
click at [304, 342] on mat-icon "settings" at bounding box center [304, 346] width 14 height 14
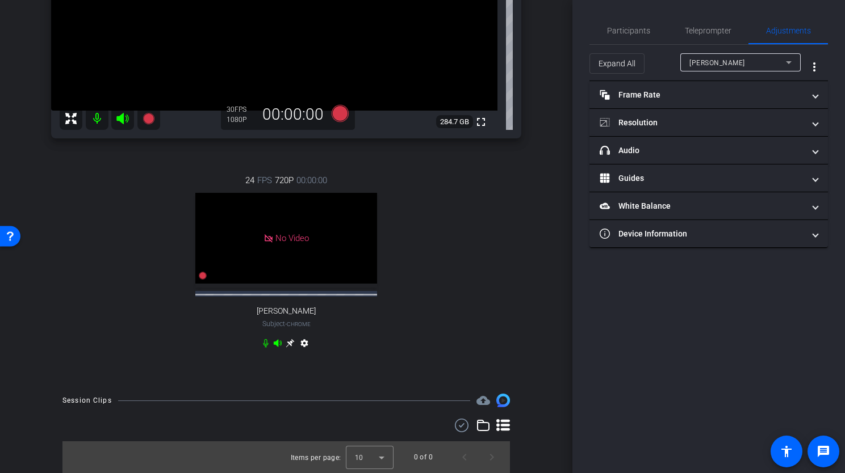
click at [303, 345] on mat-icon "settings" at bounding box center [304, 346] width 14 height 14
click at [619, 31] on span "Participants" at bounding box center [628, 31] width 43 height 8
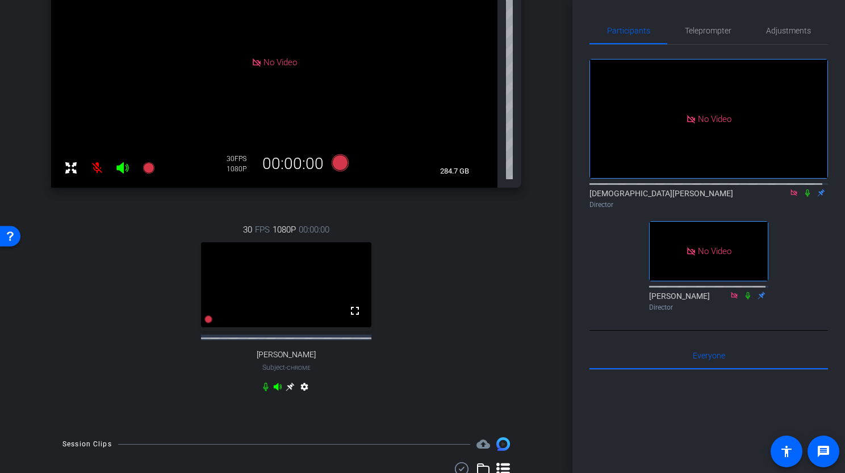
scroll to position [170, 0]
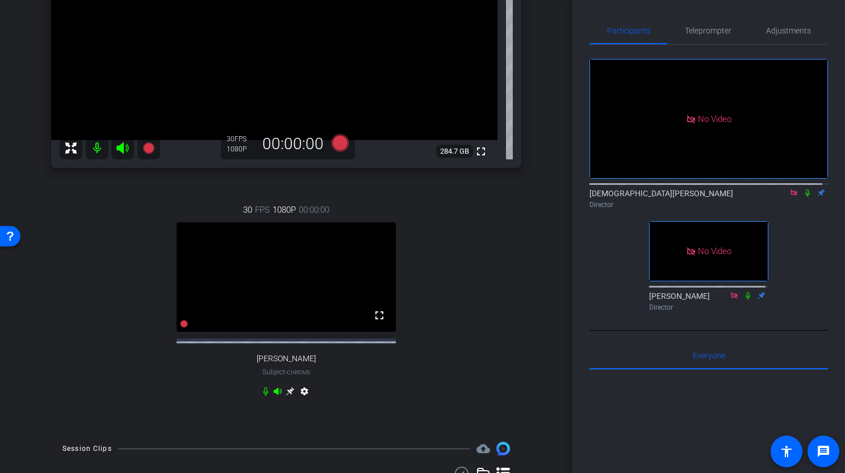
click at [290, 396] on icon at bounding box center [290, 391] width 9 height 9
click at [286, 396] on icon at bounding box center [290, 392] width 9 height 9
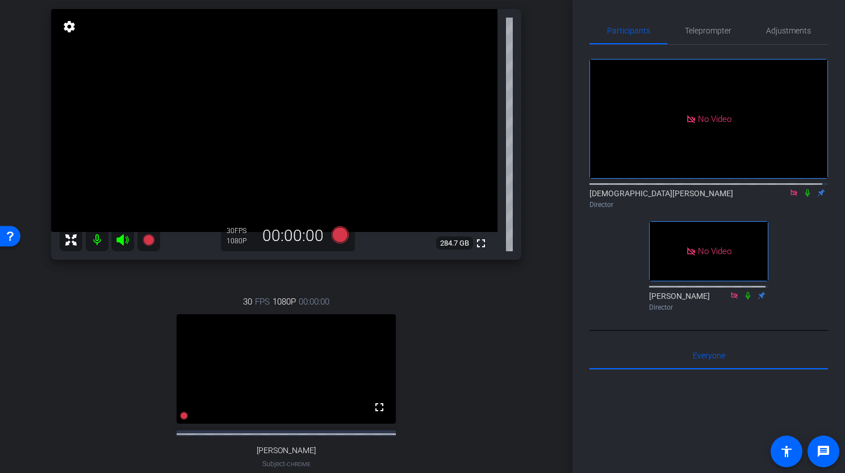
scroll to position [114, 0]
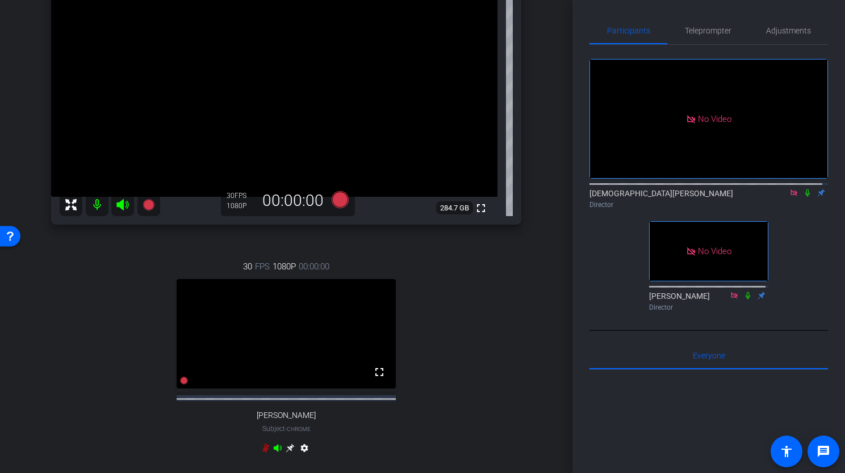
click at [805, 190] on icon at bounding box center [807, 193] width 5 height 7
click at [803, 189] on icon at bounding box center [807, 193] width 9 height 8
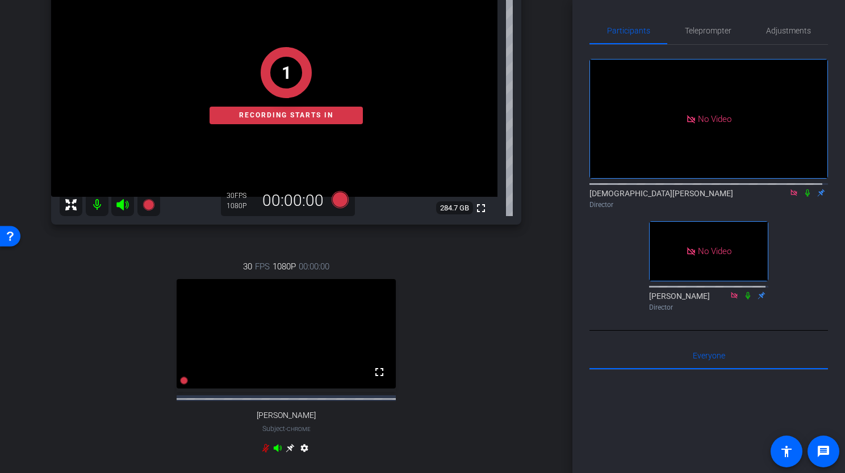
click at [803, 189] on icon at bounding box center [807, 193] width 9 height 8
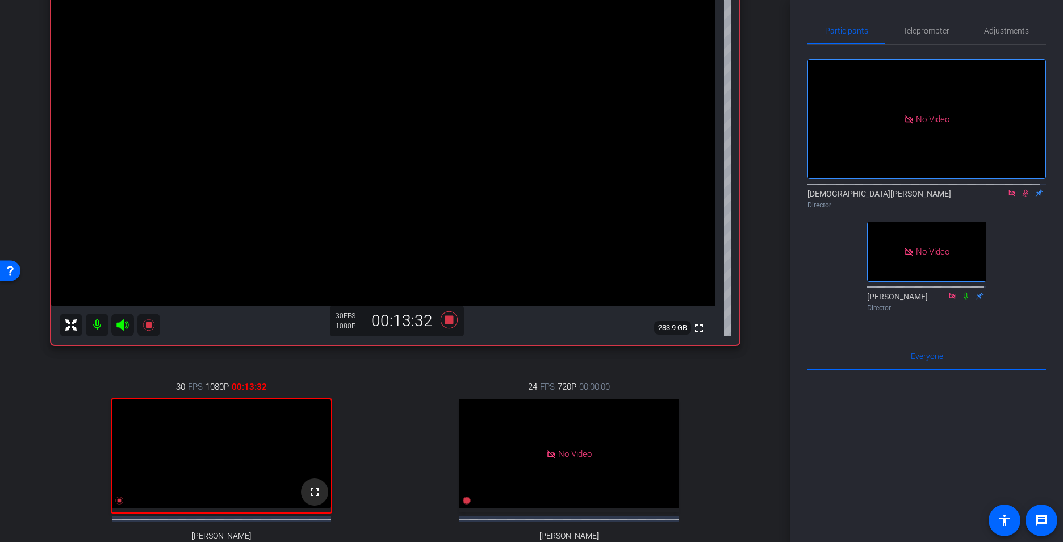
click at [316, 499] on span at bounding box center [314, 491] width 27 height 27
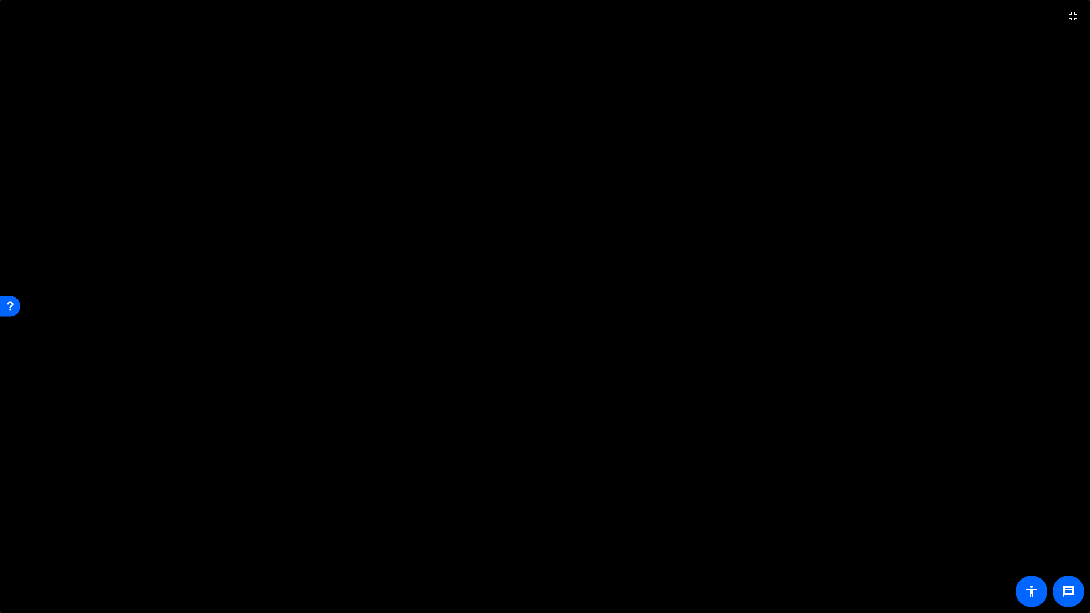
click at [943, 80] on video at bounding box center [545, 306] width 1090 height 613
click at [1062, 10] on mat-icon "fullscreen_exit" at bounding box center [1073, 17] width 14 height 14
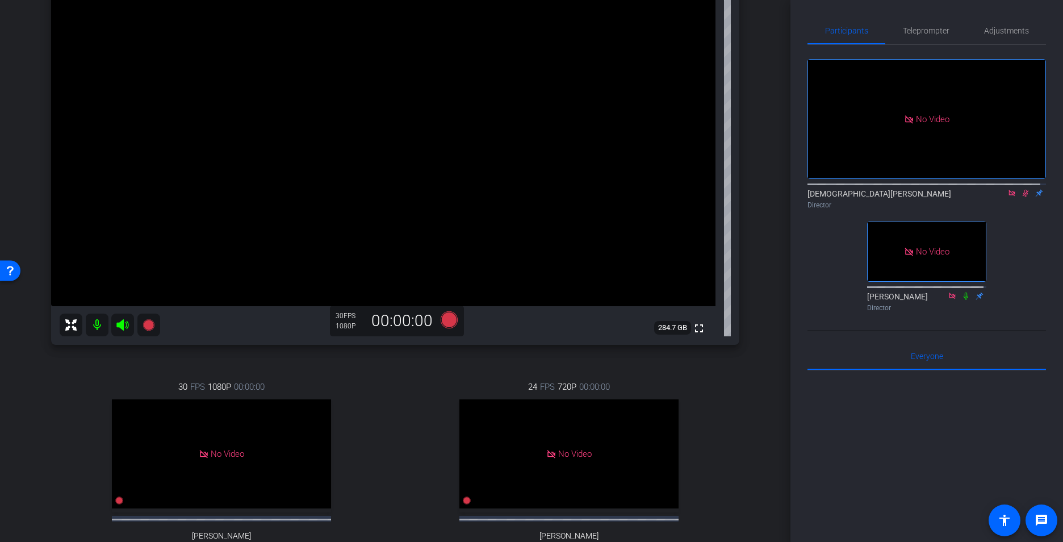
click at [1021, 189] on icon at bounding box center [1025, 193] width 9 height 8
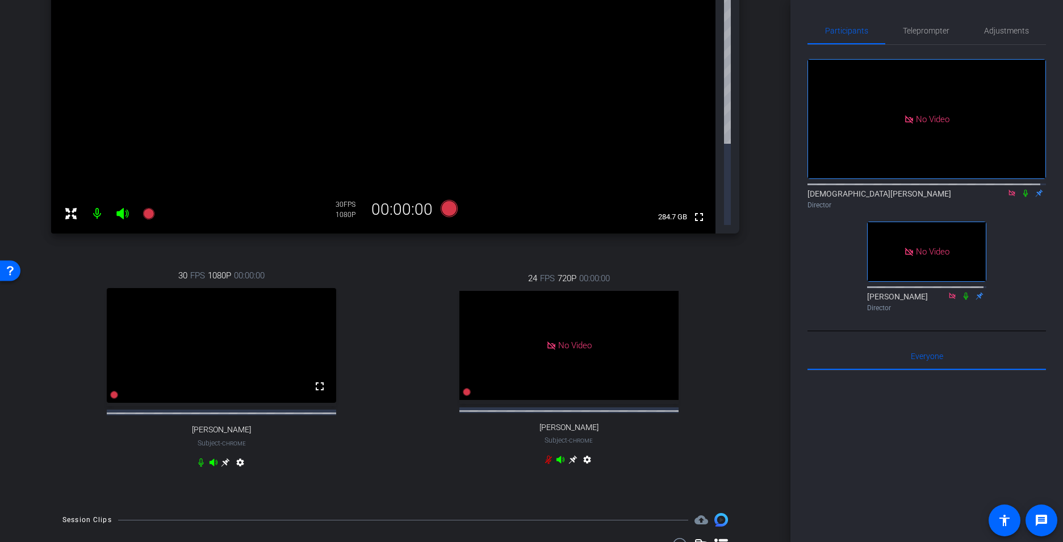
scroll to position [305, 0]
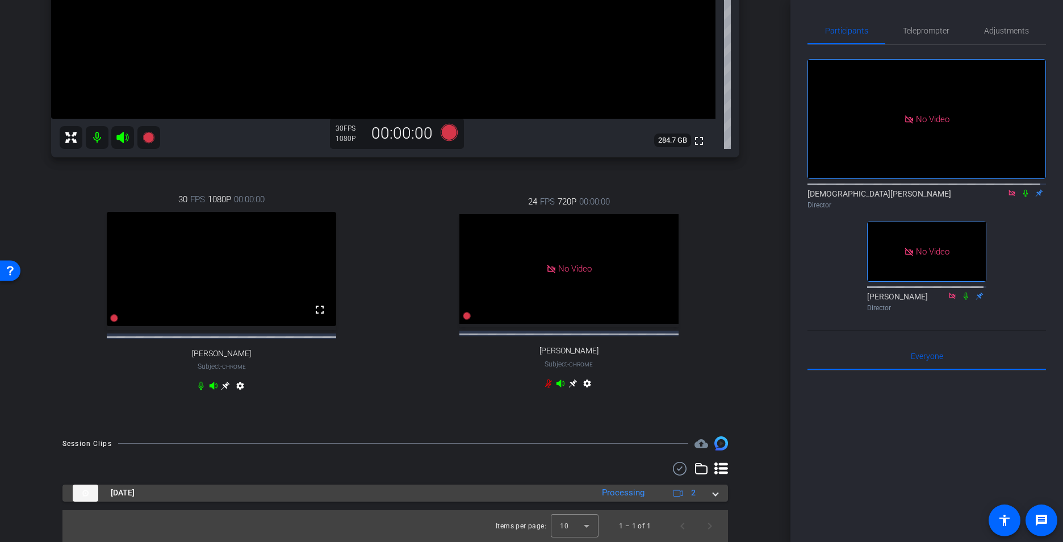
click at [714, 490] on mat-expansion-panel-header "Sep 8, 2025 Processing 2" at bounding box center [394, 492] width 665 height 17
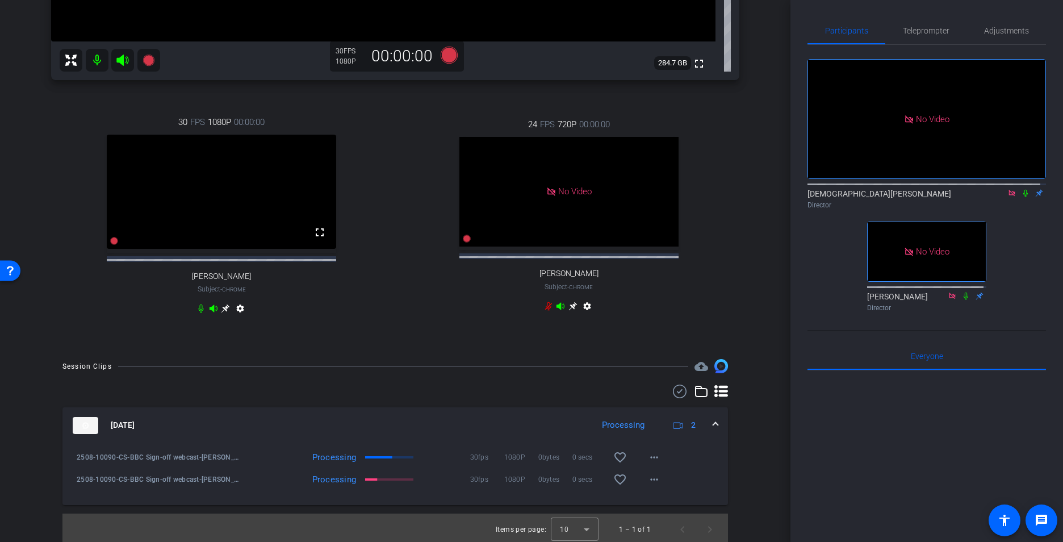
scroll to position [386, 0]
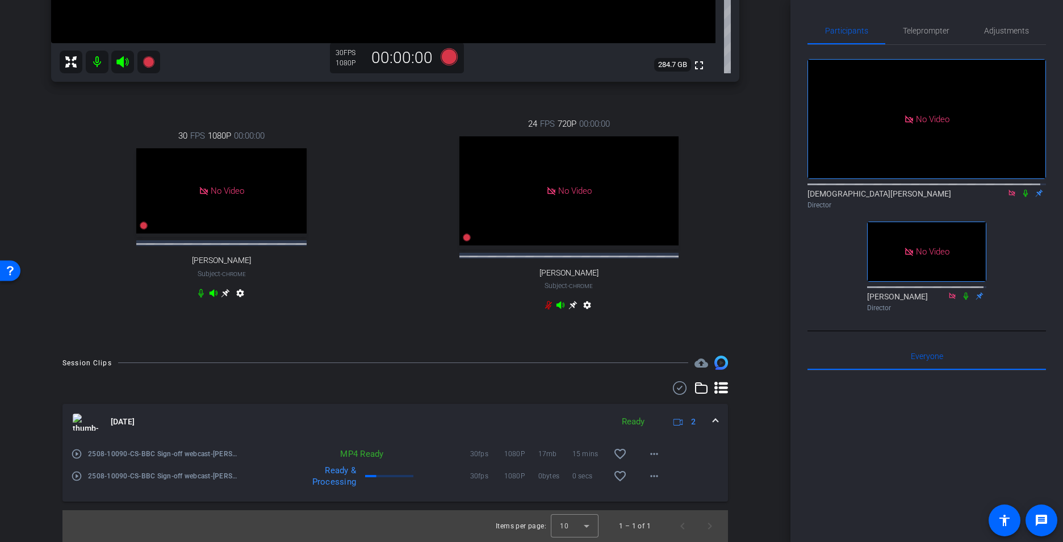
drag, startPoint x: 396, startPoint y: 262, endPoint x: 369, endPoint y: 287, distance: 36.5
click at [369, 287] on div "30 FPS 1080P 00:00:00 No Video Mohak Arora Subject - Chrome settings" at bounding box center [221, 216] width 341 height 210
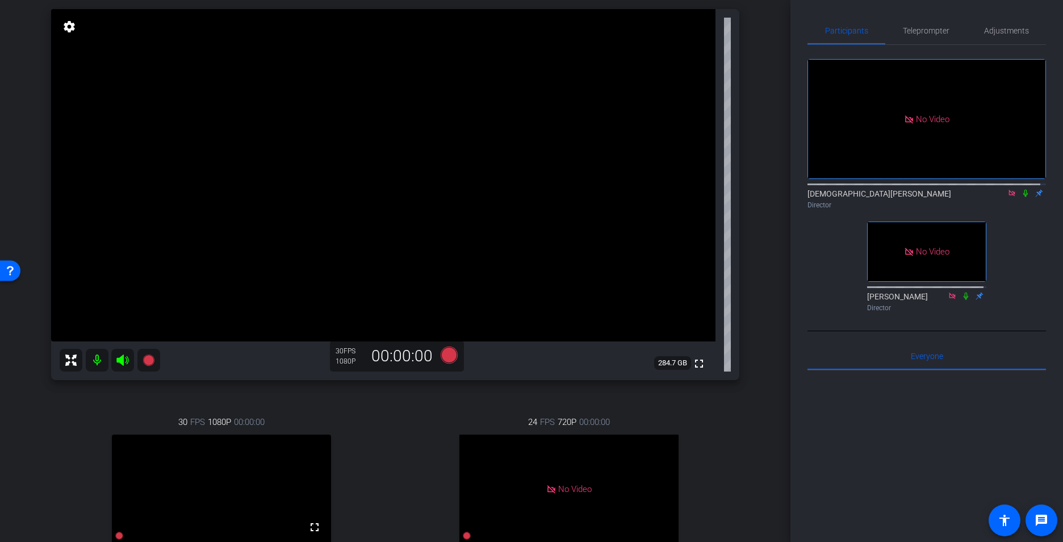
scroll to position [57, 0]
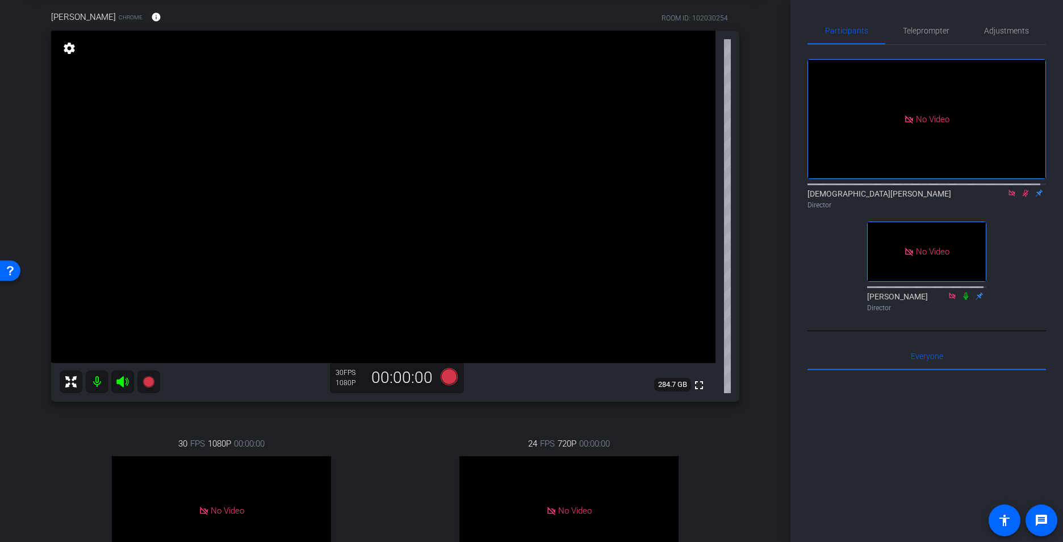
drag, startPoint x: 1016, startPoint y: 166, endPoint x: 1024, endPoint y: 188, distance: 23.5
drag, startPoint x: 1024, startPoint y: 188, endPoint x: 986, endPoint y: 176, distance: 39.9
click at [986, 200] on div "Director" at bounding box center [926, 205] width 238 height 10
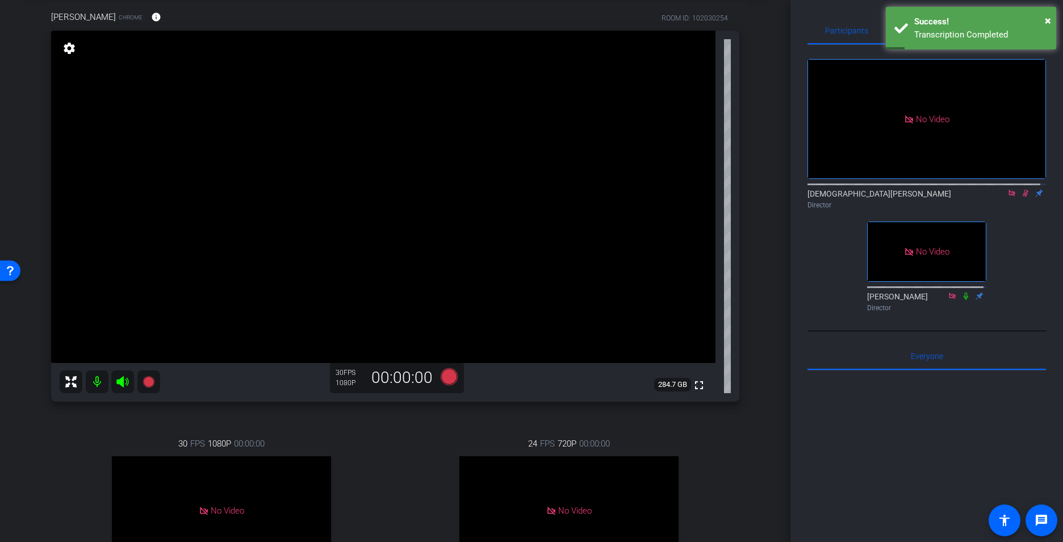
click at [1021, 189] on icon at bounding box center [1025, 193] width 9 height 8
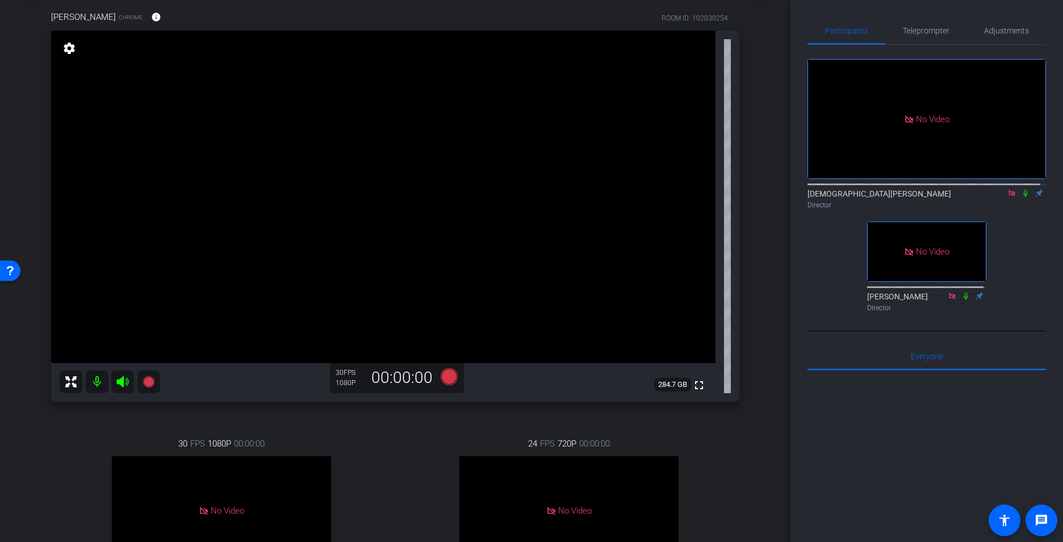
click at [1021, 189] on icon at bounding box center [1025, 193] width 9 height 8
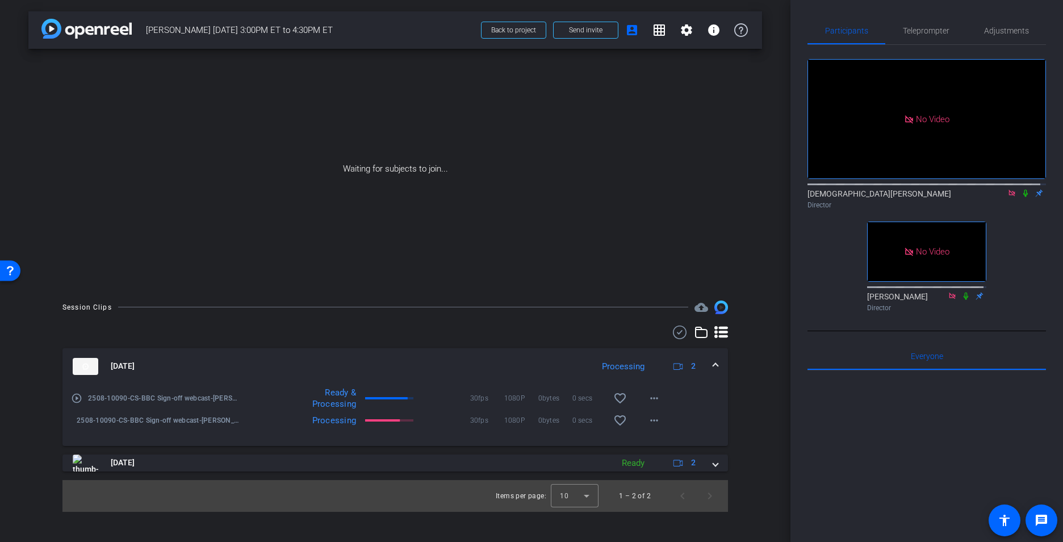
scroll to position [0, 0]
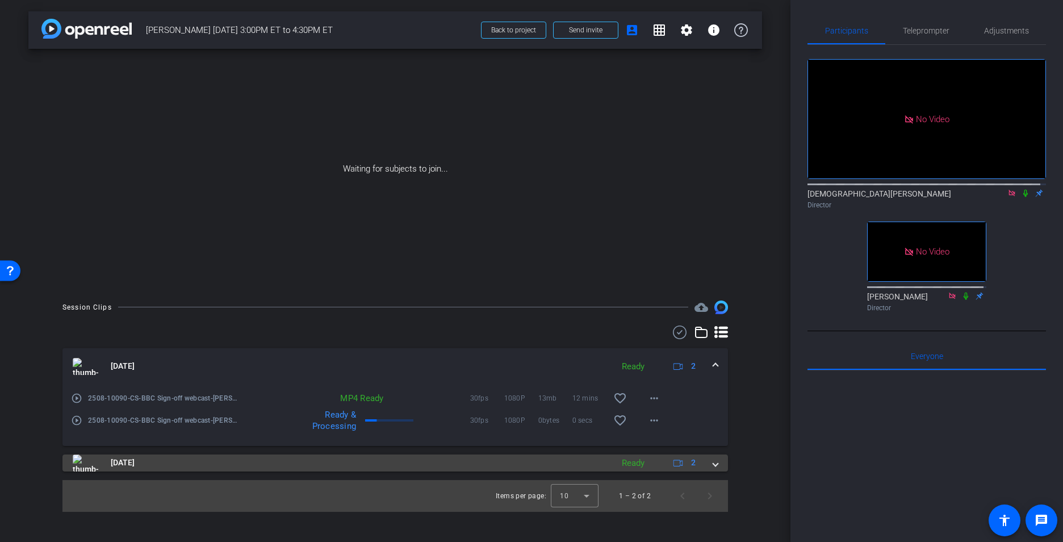
click at [715, 461] on span at bounding box center [715, 462] width 5 height 12
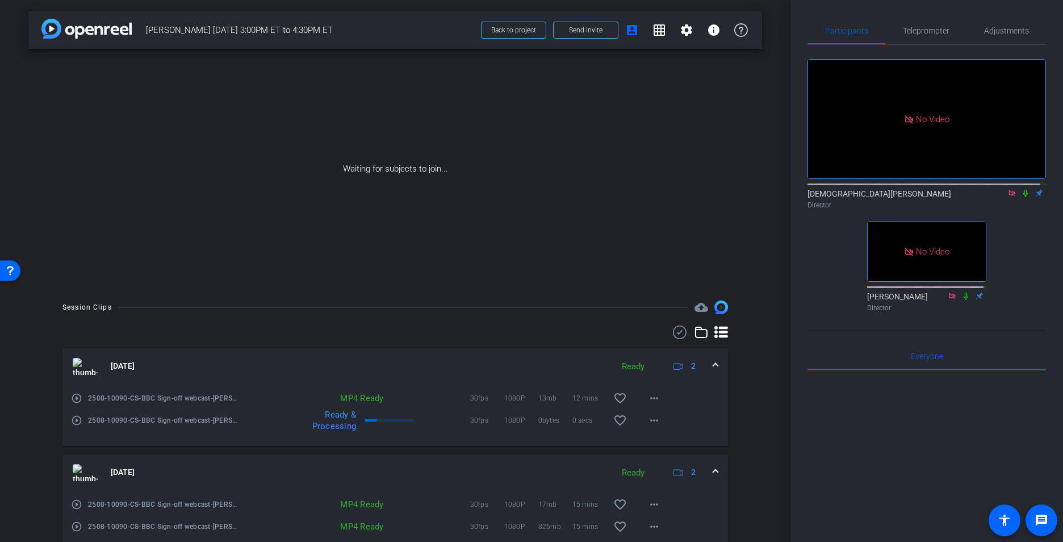
scroll to position [51, 0]
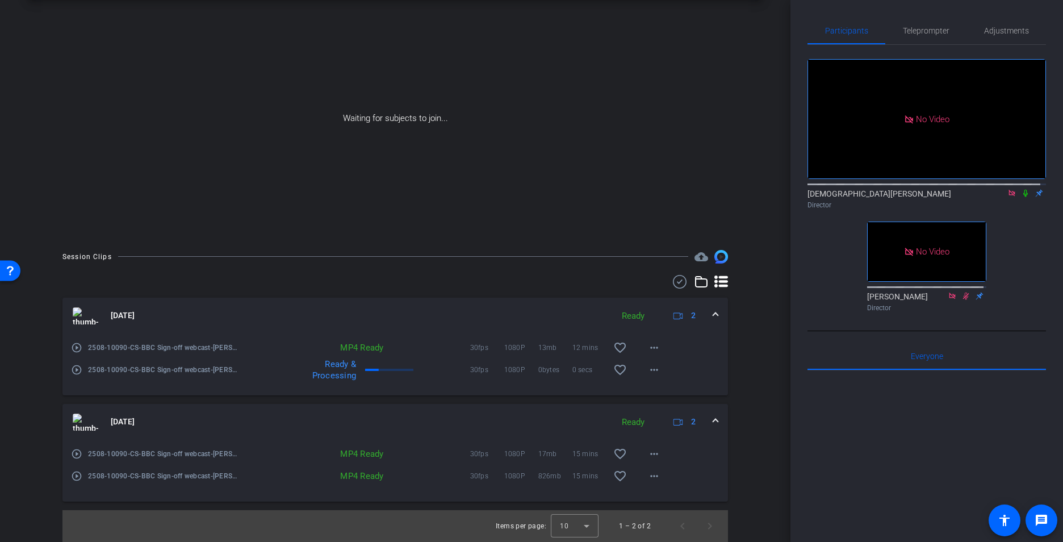
click at [1018, 188] on mat-icon at bounding box center [1025, 193] width 14 height 10
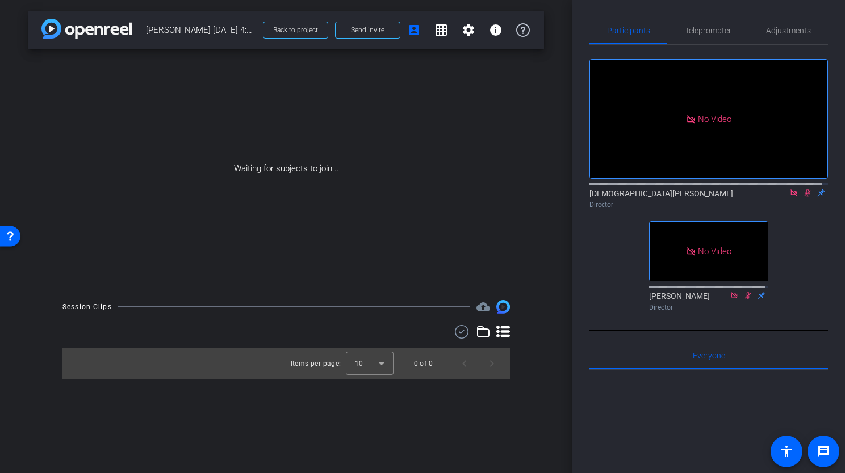
click at [804, 190] on icon at bounding box center [807, 193] width 6 height 7
drag, startPoint x: 207, startPoint y: 47, endPoint x: 483, endPoint y: 126, distance: 287.1
click at [484, 126] on div "Waiting for subjects to join..." at bounding box center [285, 169] width 515 height 240
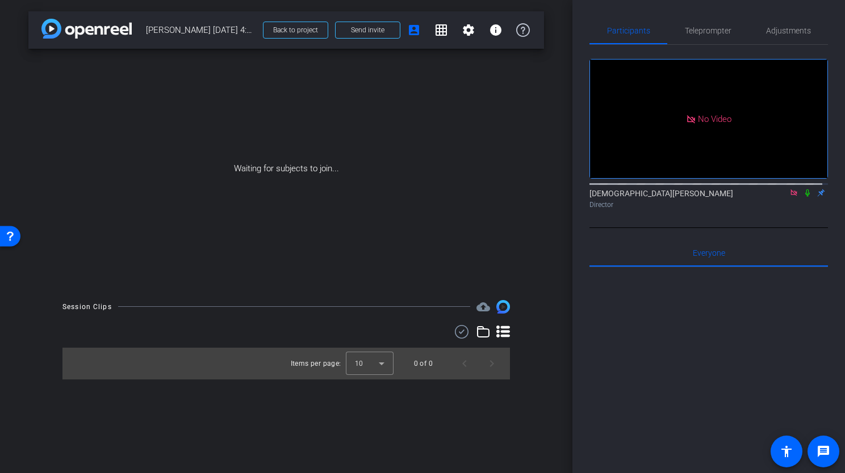
click at [805, 190] on icon at bounding box center [807, 193] width 5 height 7
click at [638, 276] on div at bounding box center [708, 407] width 238 height 281
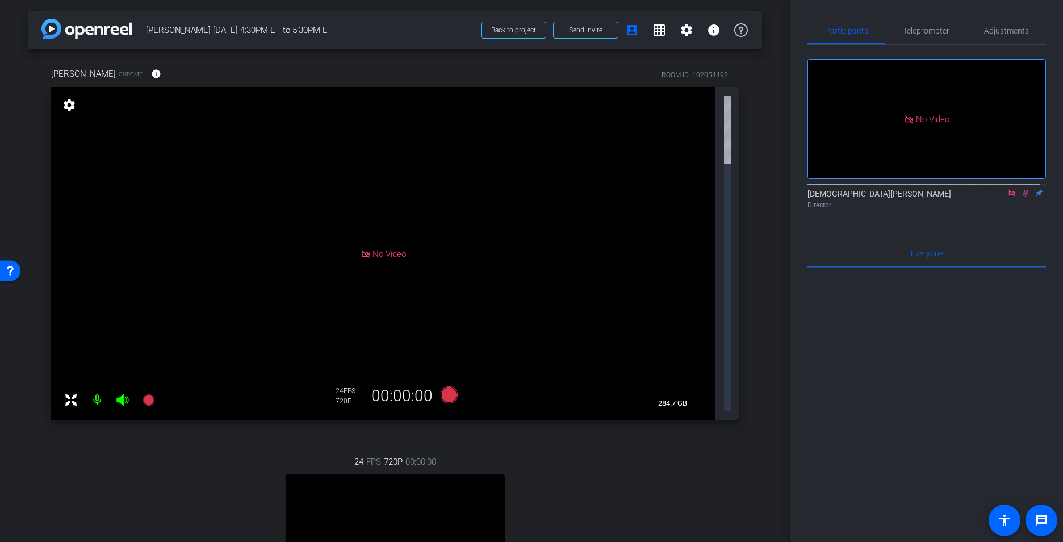
click at [844, 189] on icon at bounding box center [1025, 193] width 9 height 8
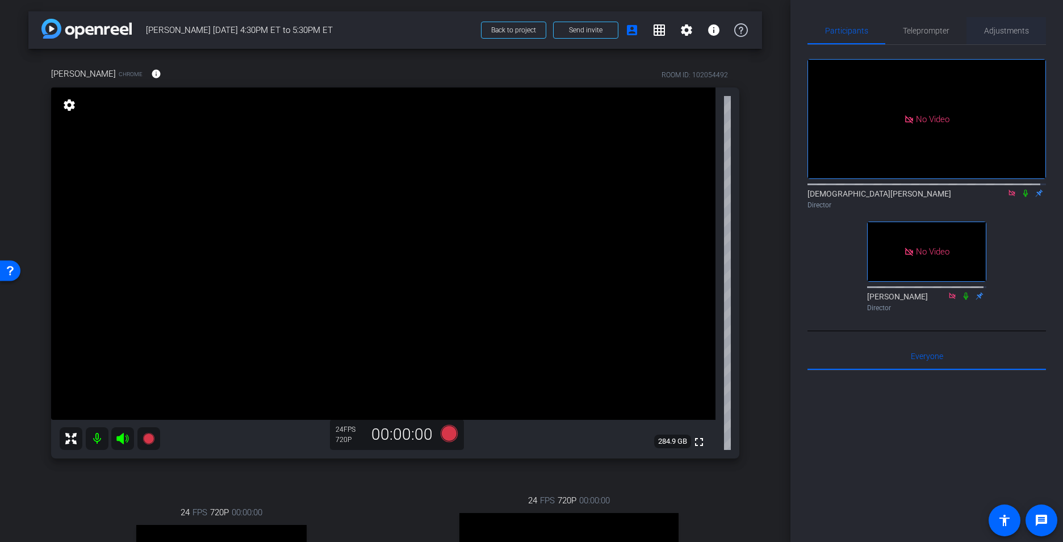
click at [844, 33] on span "Adjustments" at bounding box center [1006, 31] width 45 height 8
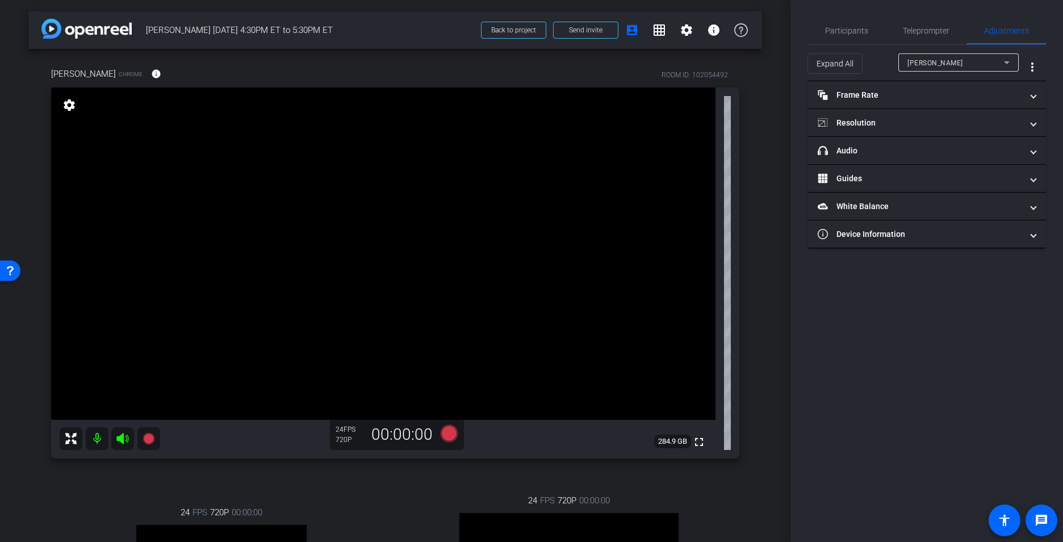
click at [844, 63] on span "[PERSON_NAME]" at bounding box center [935, 63] width 56 height 8
click at [844, 121] on mat-option "[PERSON_NAME]" at bounding box center [958, 121] width 120 height 18
type input "11000"
click at [844, 95] on span at bounding box center [1033, 95] width 5 height 12
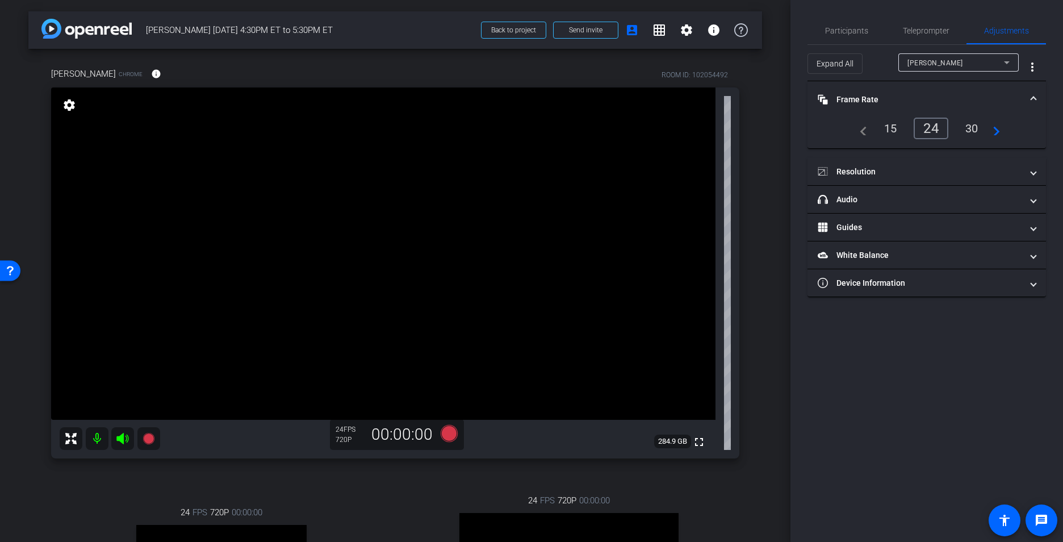
click at [844, 132] on div "30" at bounding box center [972, 128] width 30 height 19
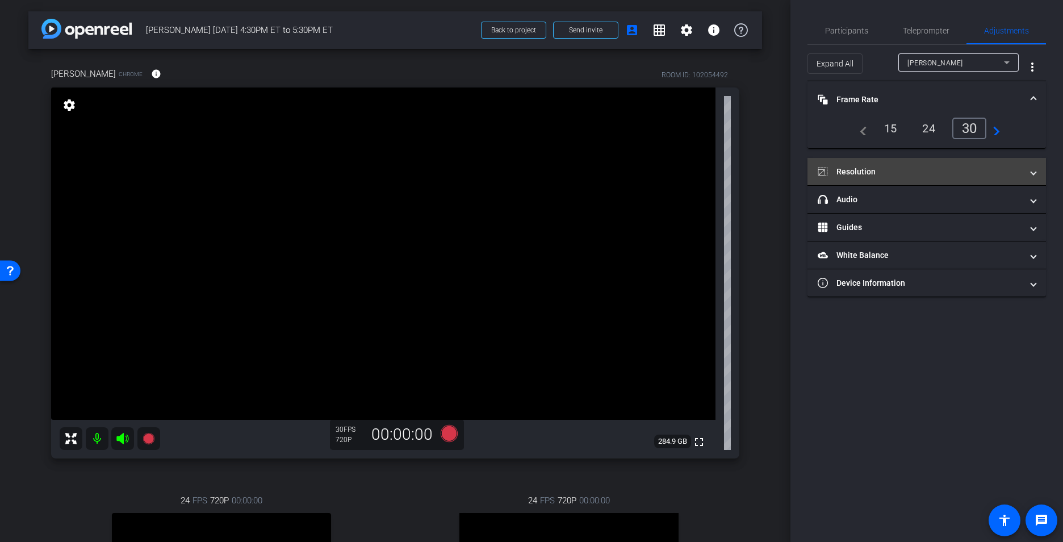
click at [844, 175] on mat-expansion-panel-header "Resolution" at bounding box center [926, 171] width 238 height 27
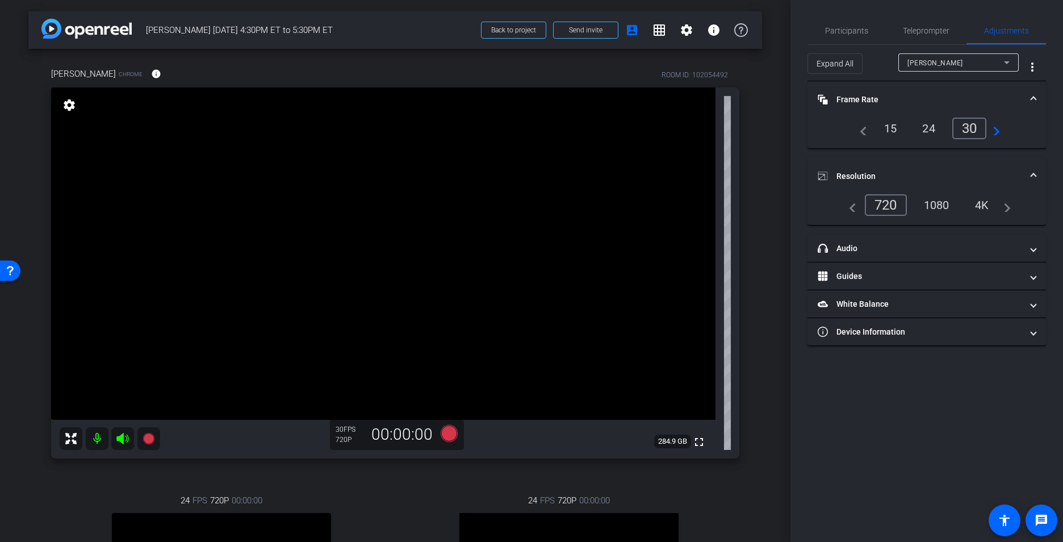
click at [844, 204] on div "1080" at bounding box center [936, 204] width 43 height 19
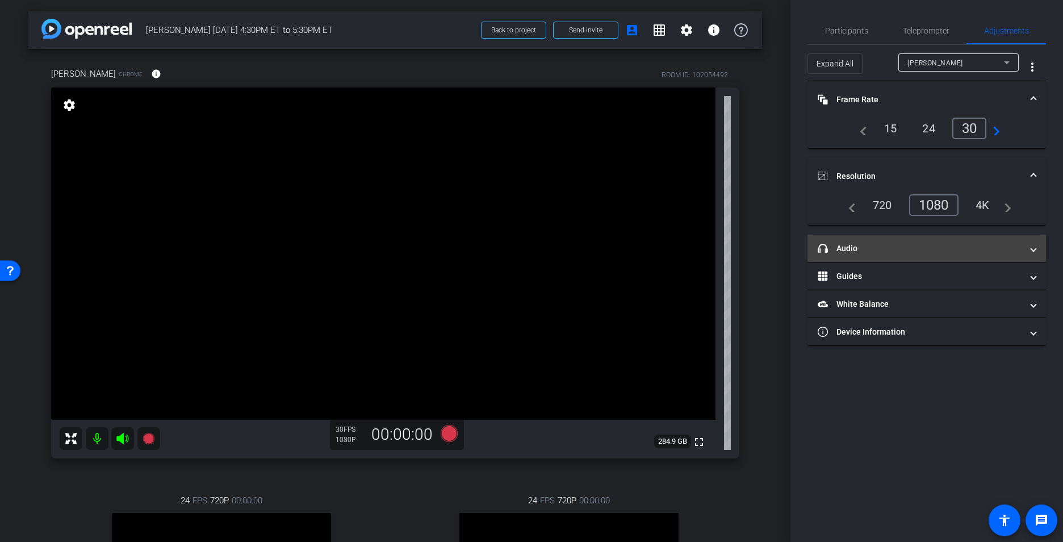
click at [844, 243] on span "headphone icon Audio" at bounding box center [923, 248] width 213 height 12
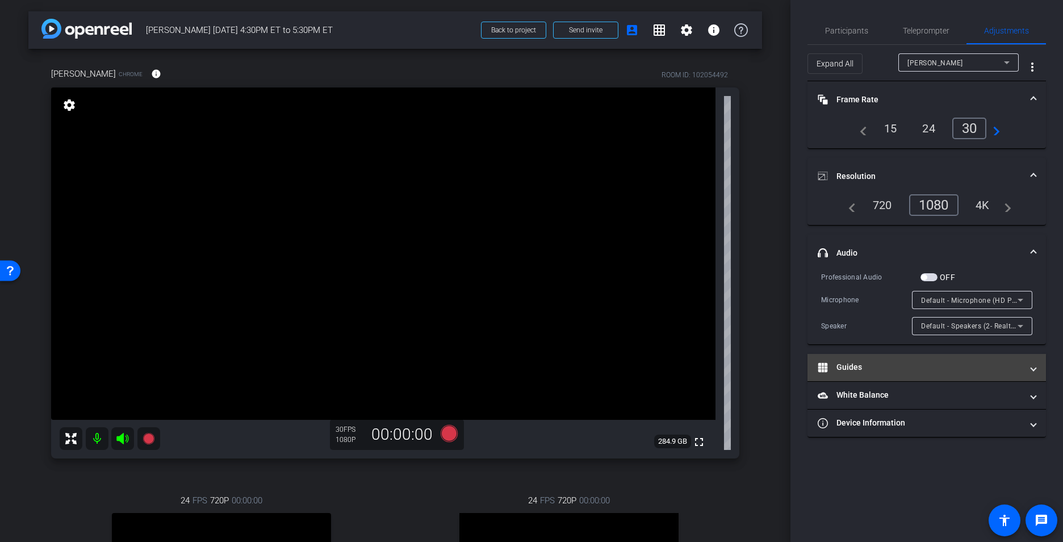
click at [844, 366] on mat-expansion-panel-header "Guides" at bounding box center [926, 367] width 238 height 27
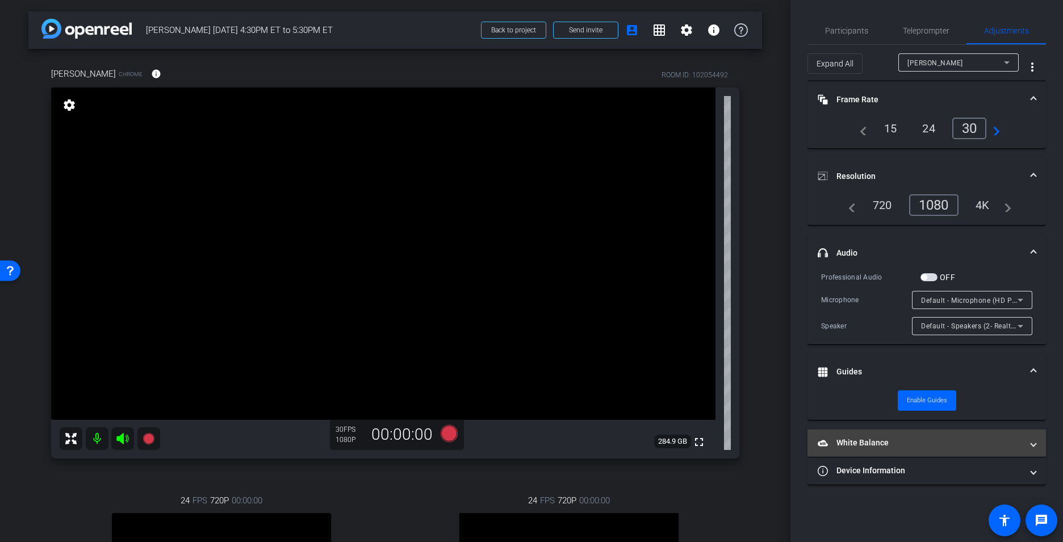
click at [844, 440] on span "White Balance White Balance" at bounding box center [923, 443] width 213 height 12
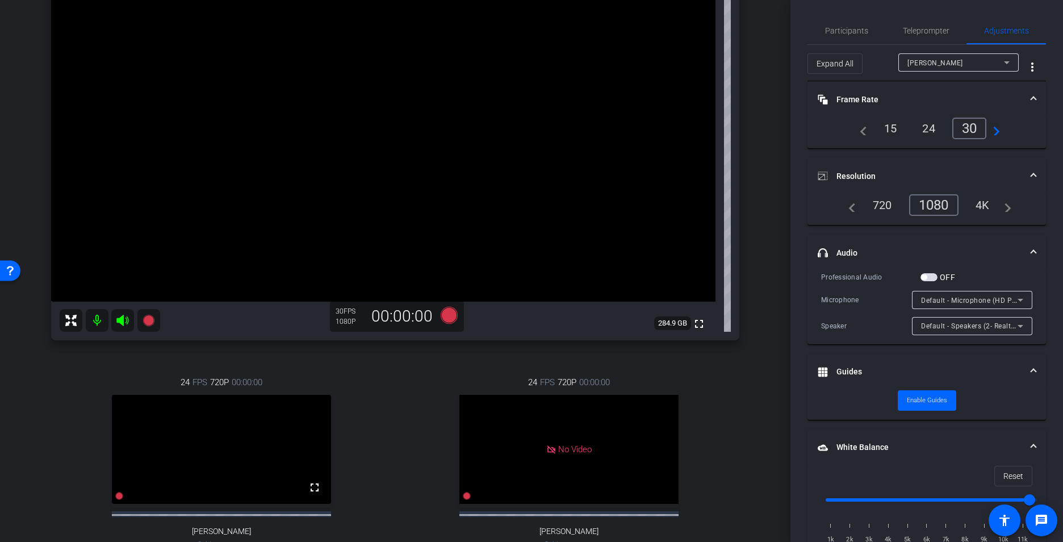
scroll to position [114, 0]
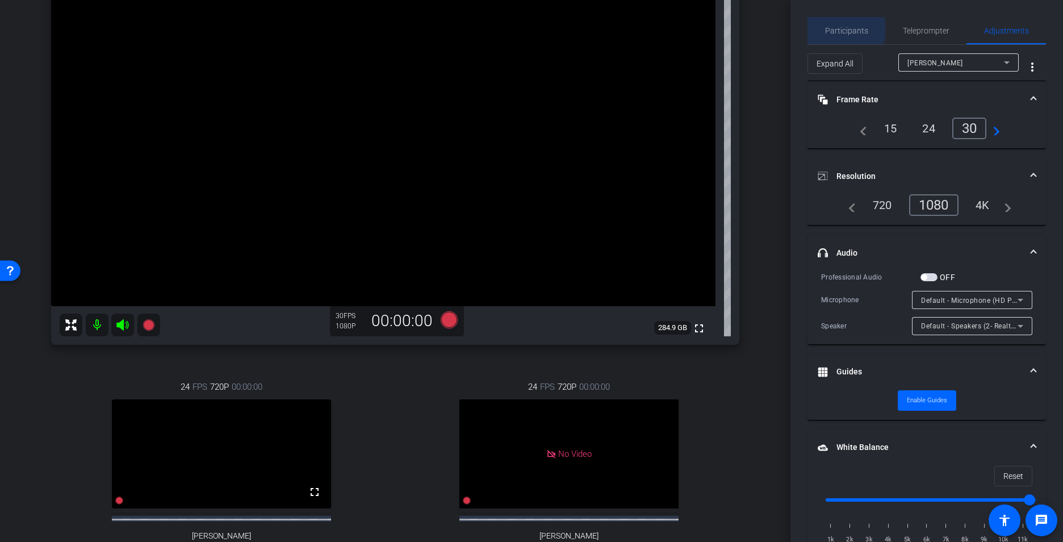
click at [842, 28] on span "Participants" at bounding box center [846, 31] width 43 height 8
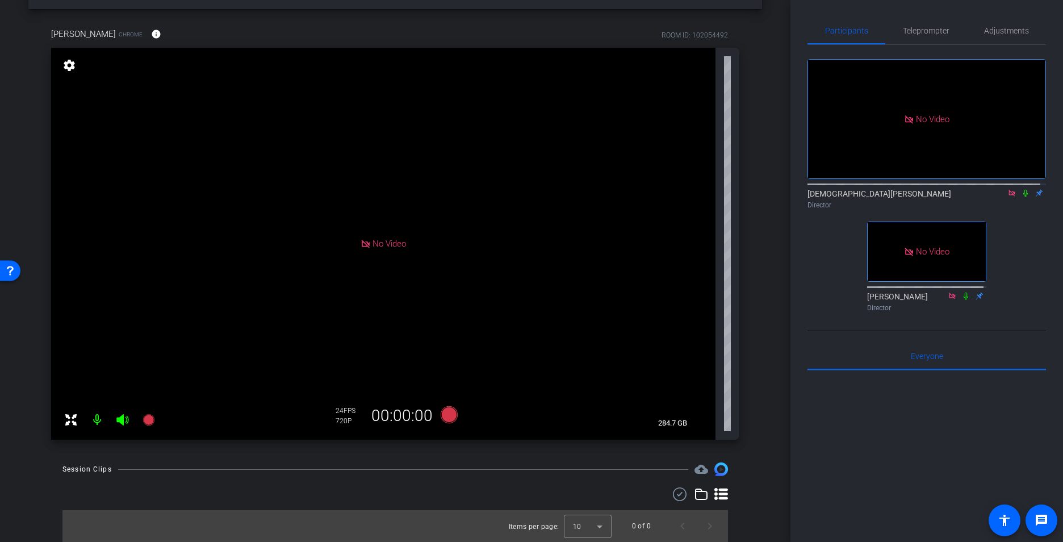
scroll to position [0, 0]
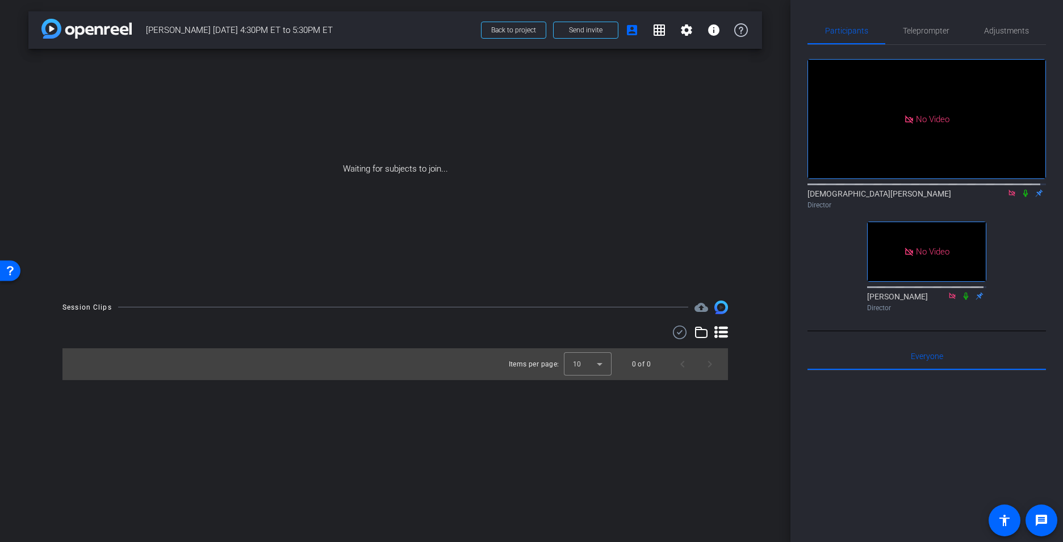
click at [844, 188] on mat-icon at bounding box center [1025, 193] width 14 height 10
